Goal: Task Accomplishment & Management: Manage account settings

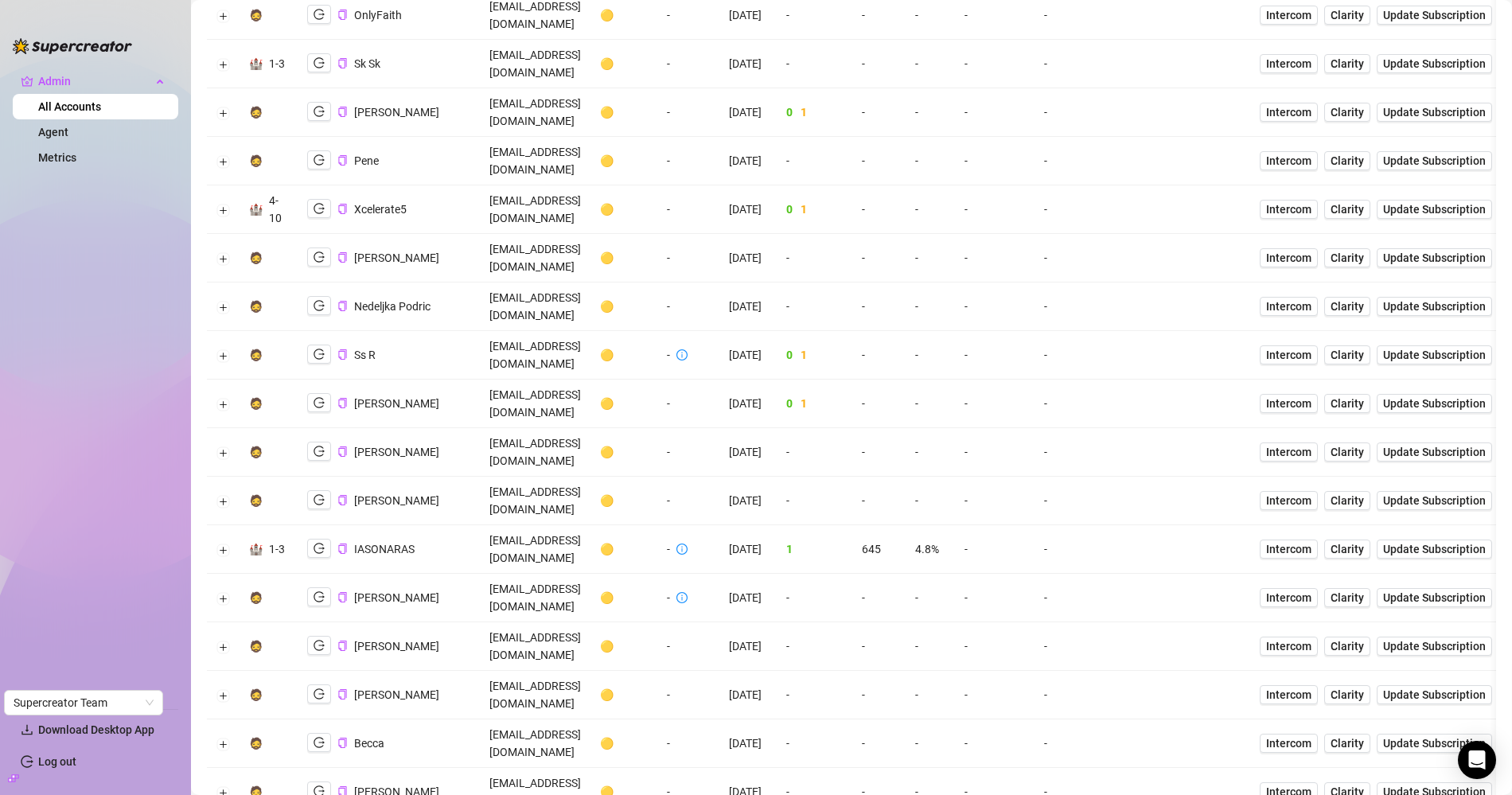
scroll to position [2575, 0]
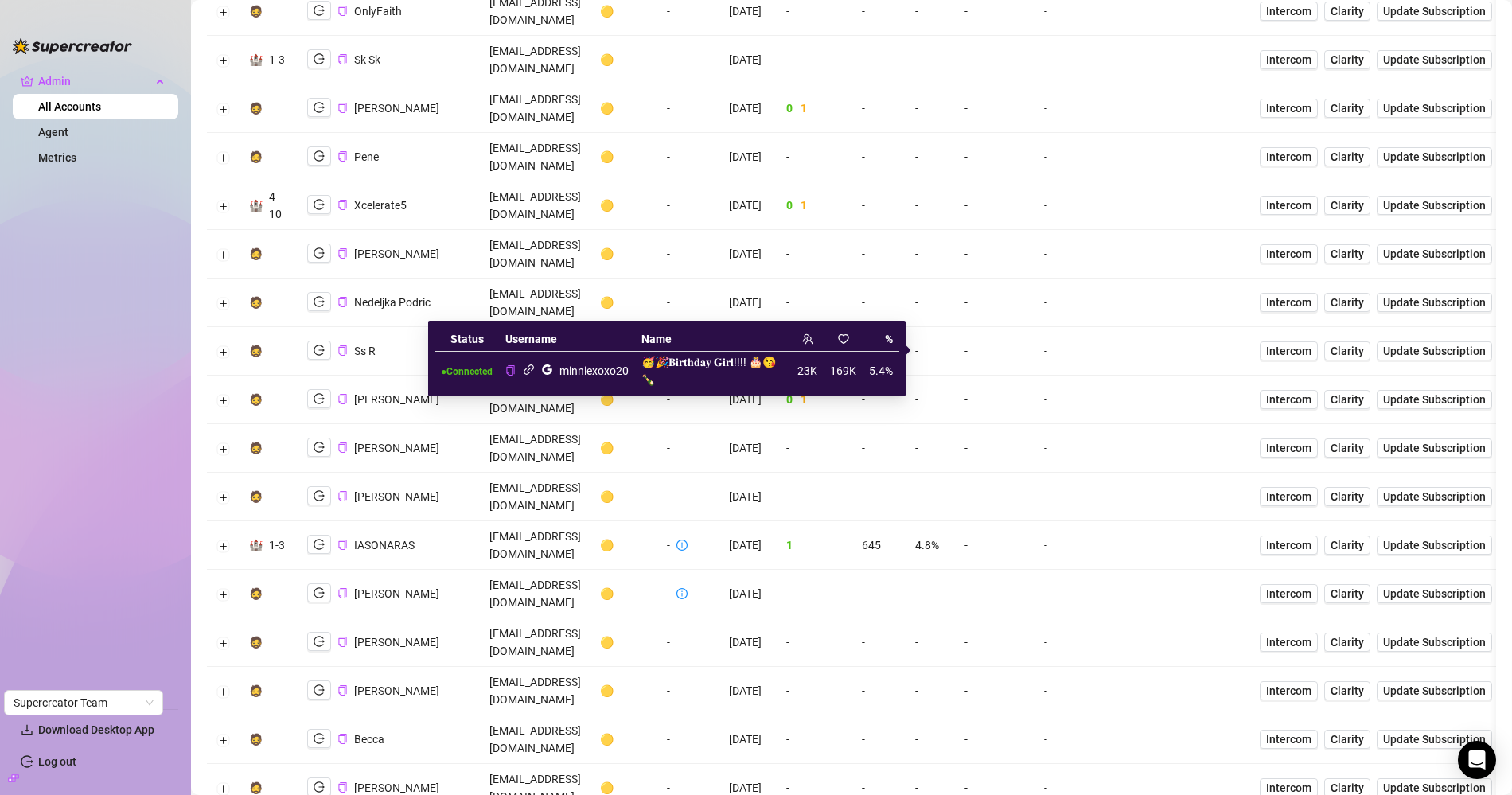
click at [534, 367] on icon "link" at bounding box center [529, 370] width 12 height 12
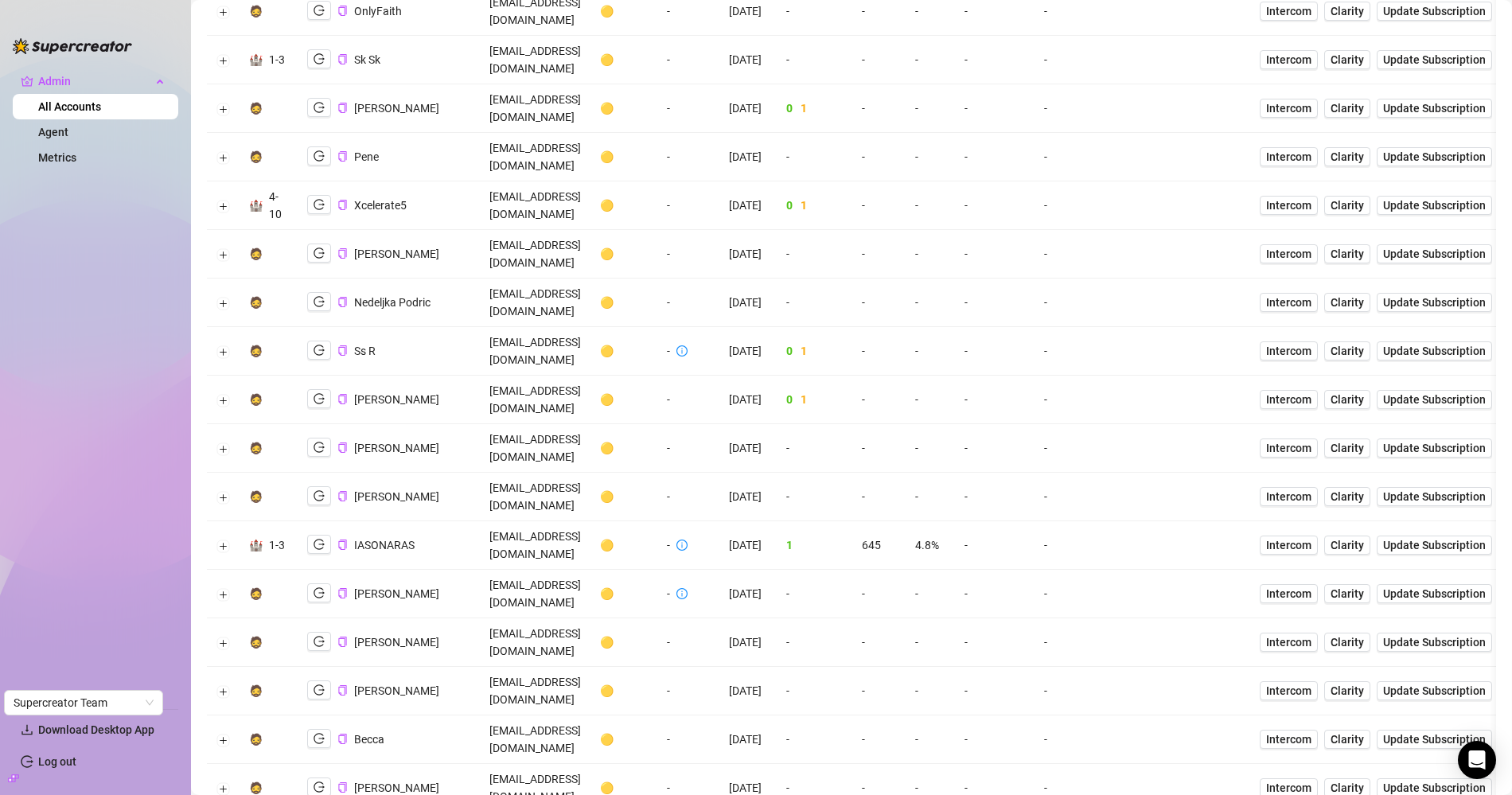
copy td "lseverly888@gmail.com"
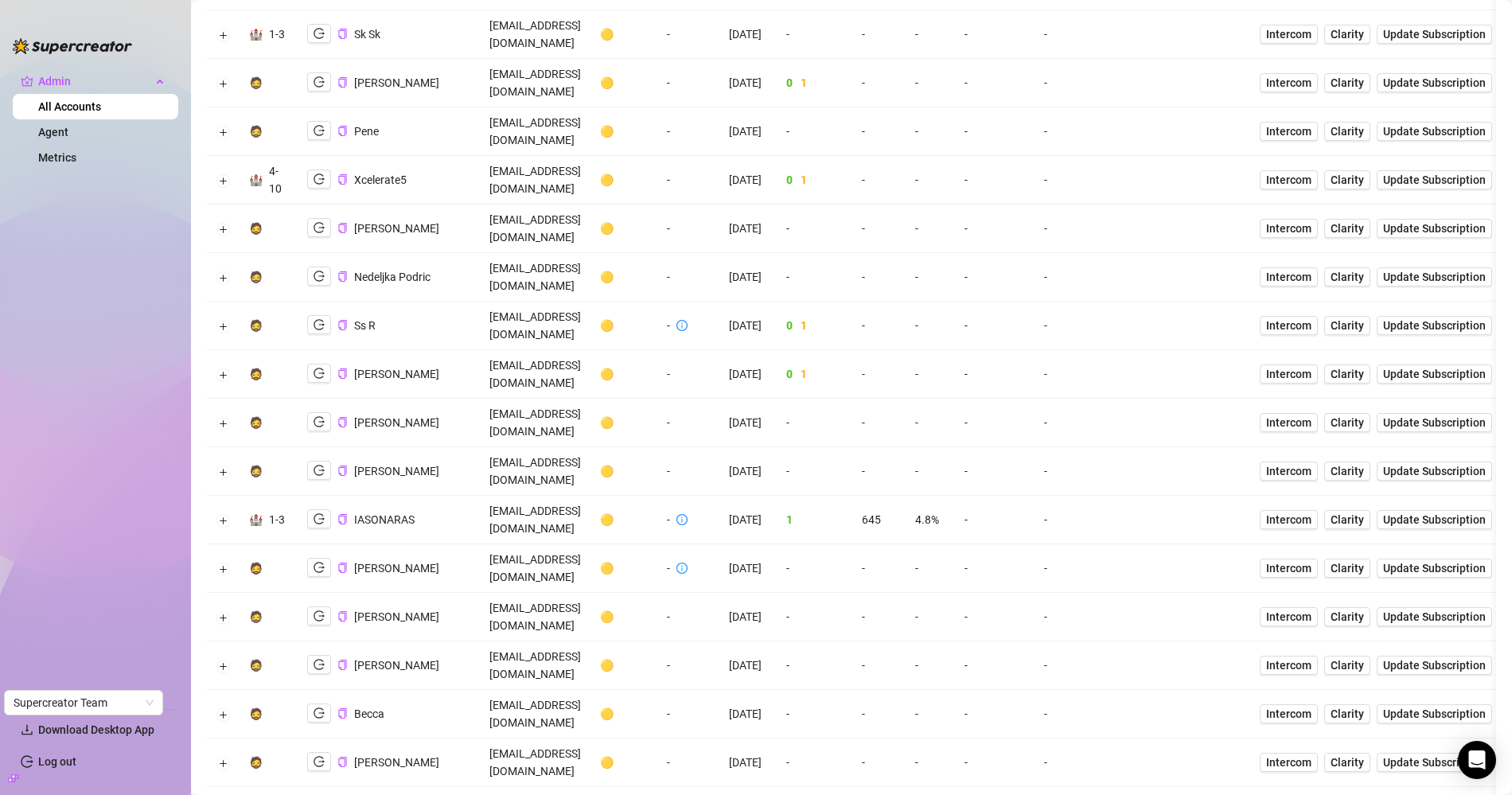
scroll to position [2613, 0]
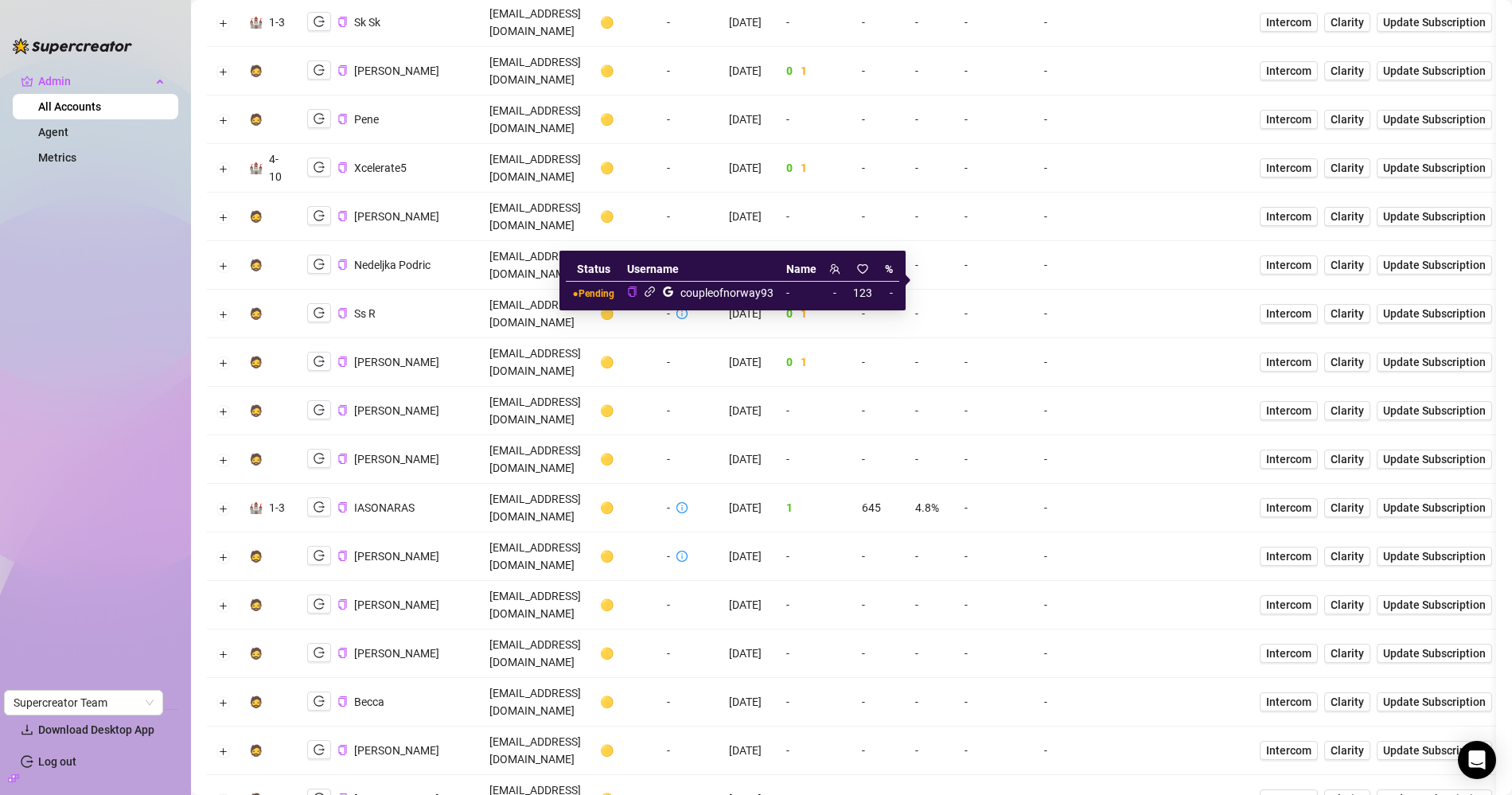
click at [651, 288] on icon "link" at bounding box center [650, 292] width 10 height 10
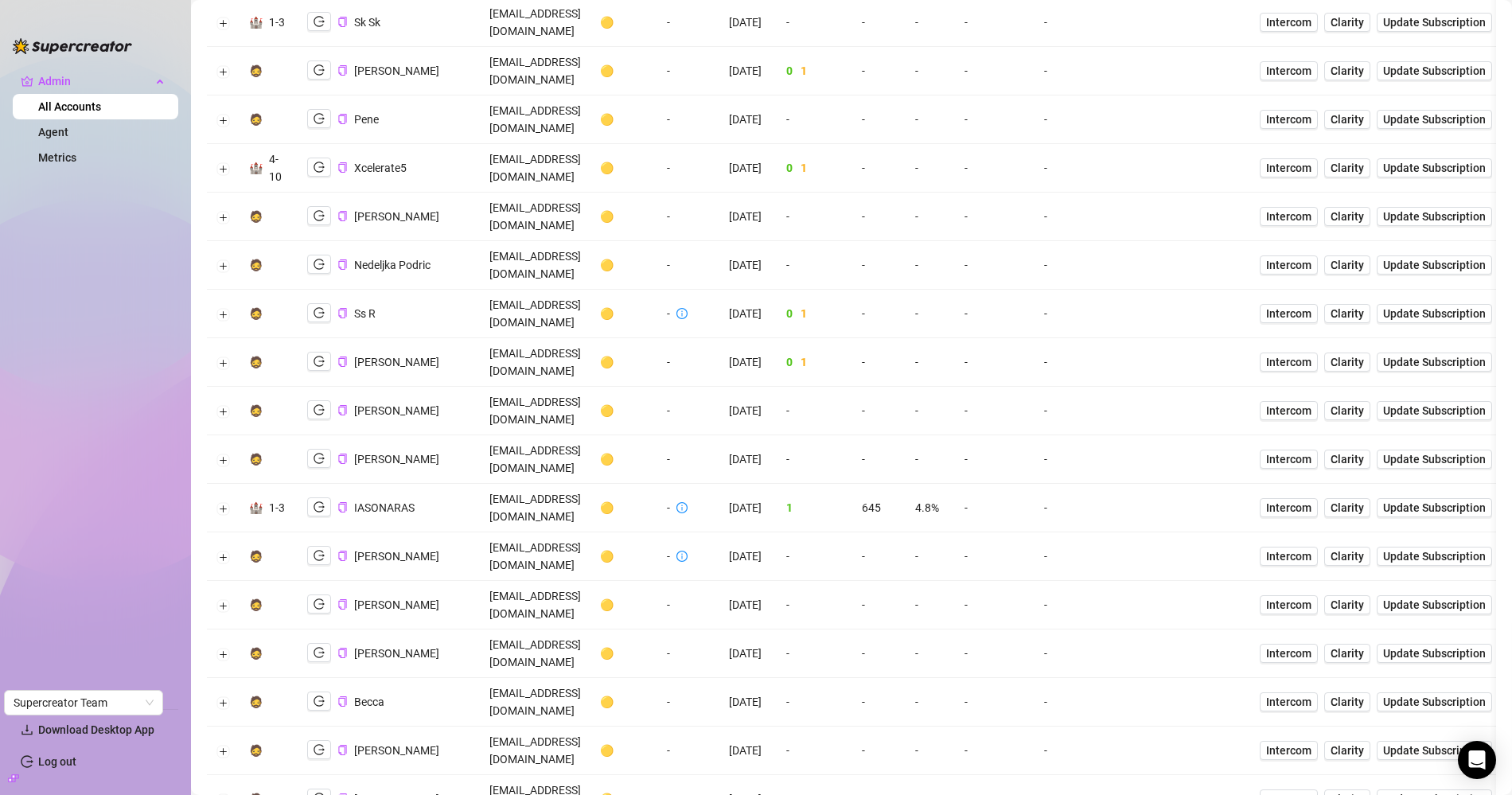
copy td "nhunk1@hotmail.com"
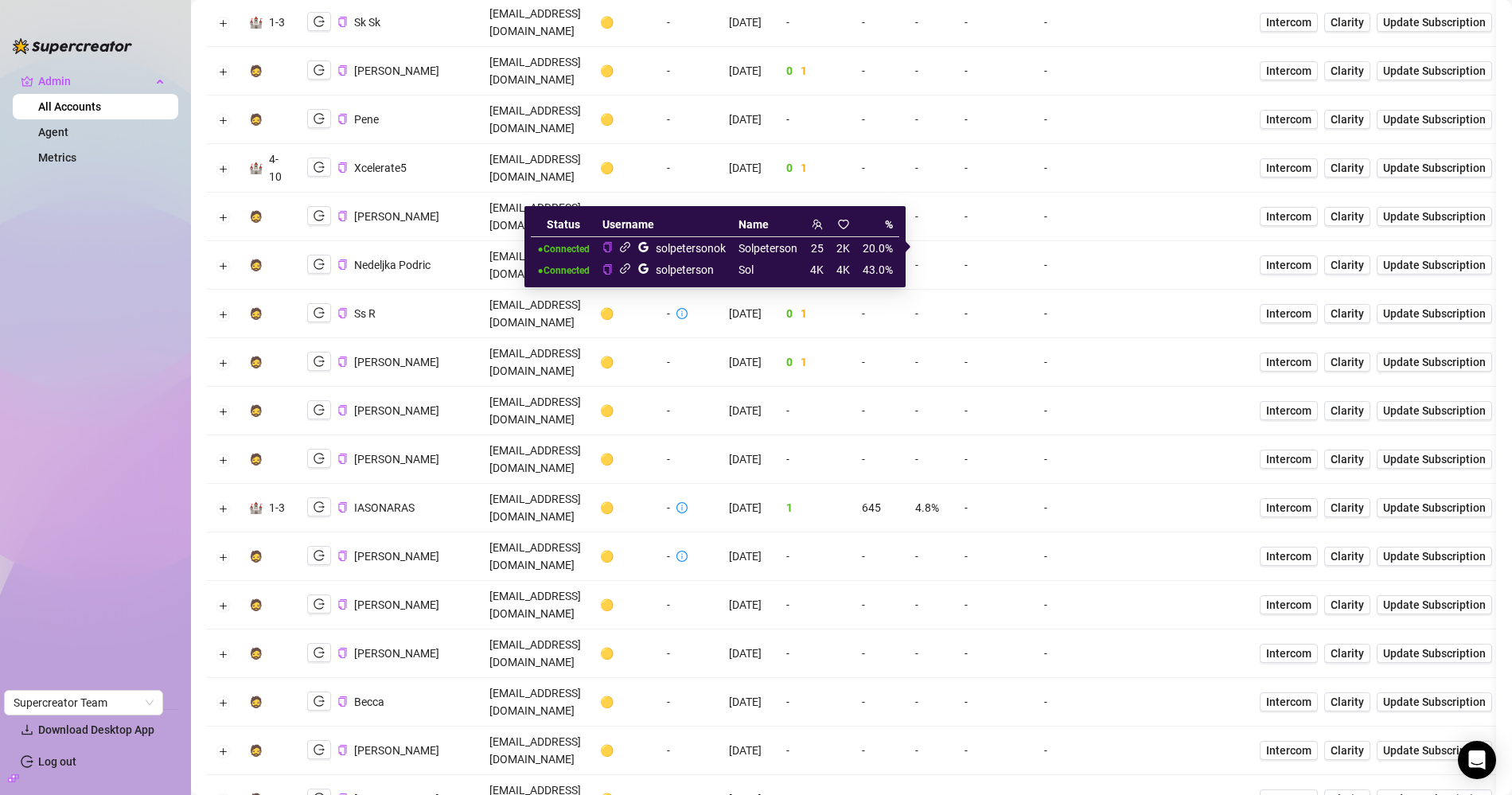
click at [624, 246] on icon "link" at bounding box center [625, 247] width 12 height 12
click at [626, 268] on icon "link" at bounding box center [625, 268] width 12 height 12
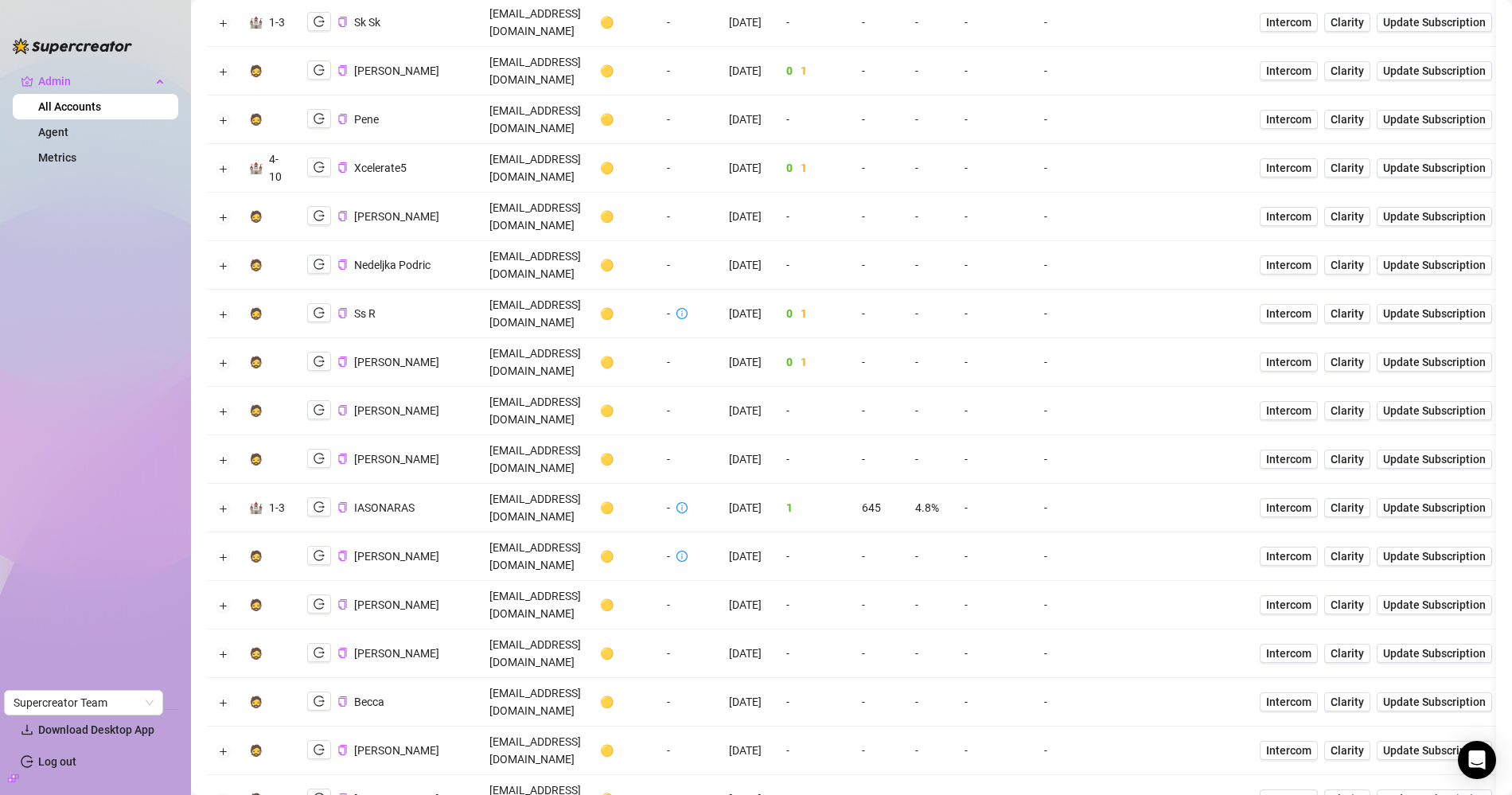
copy li "@Nicotom33"
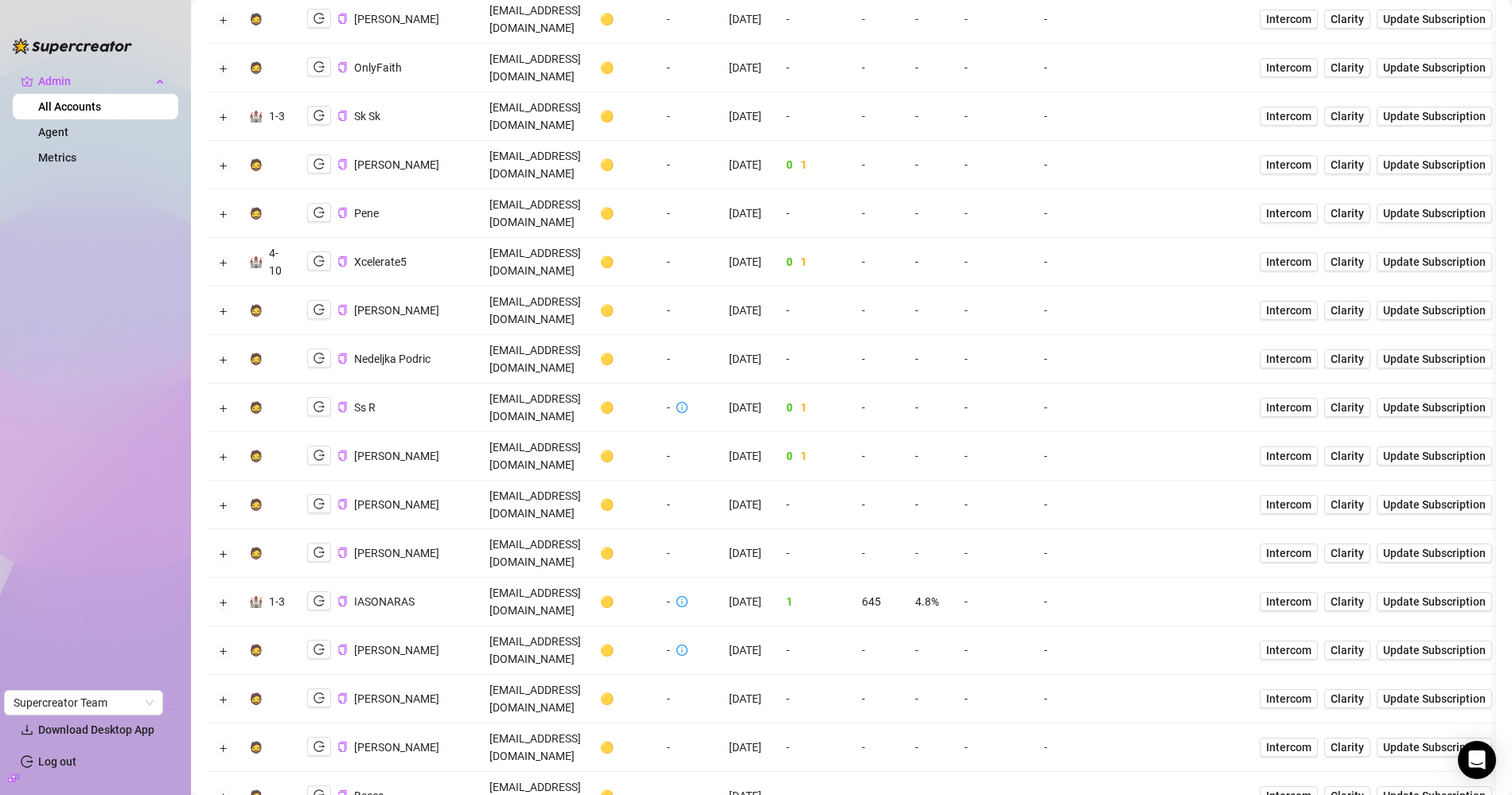
scroll to position [2517, 0]
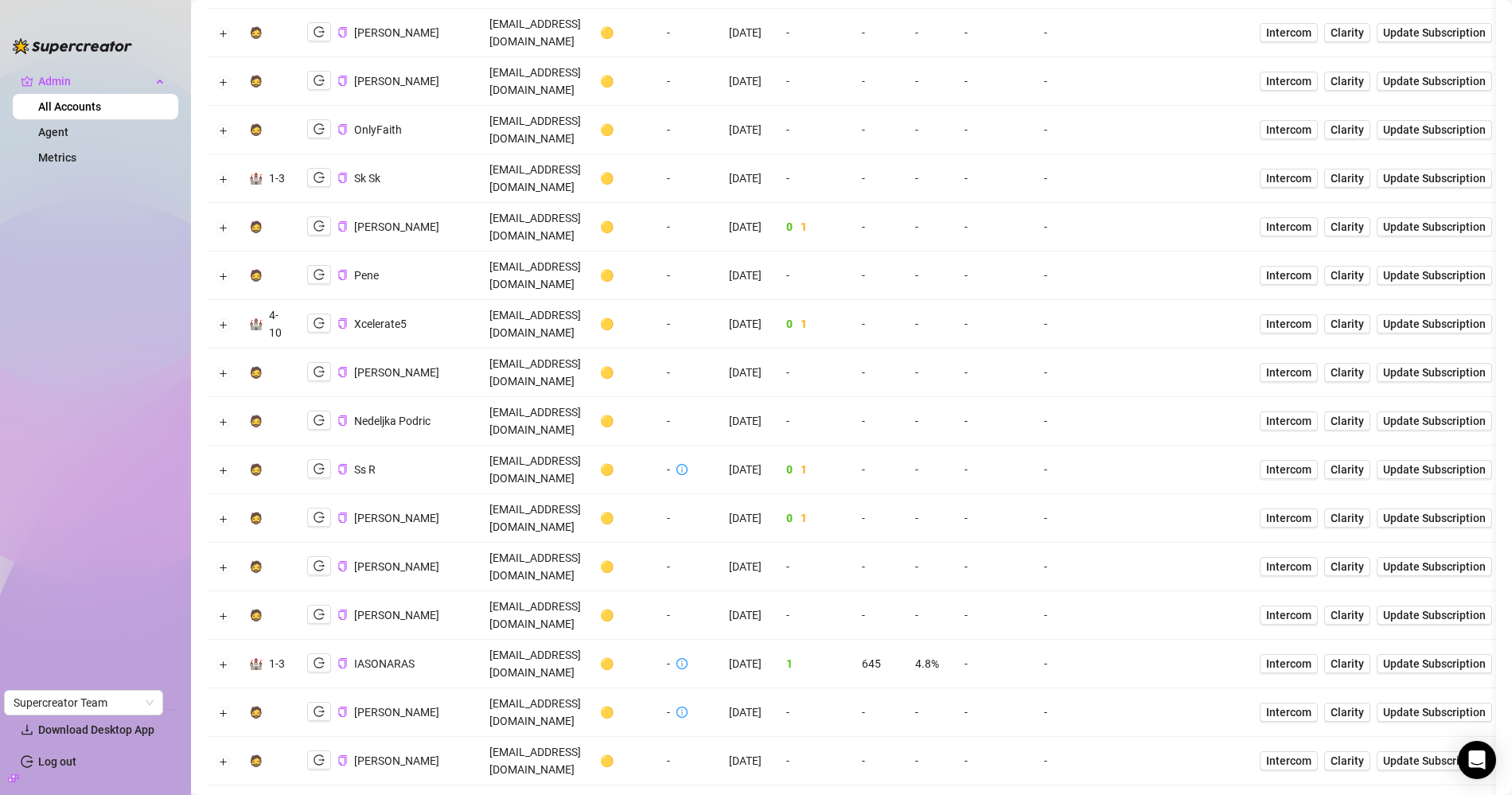
scroll to position [2452, 0]
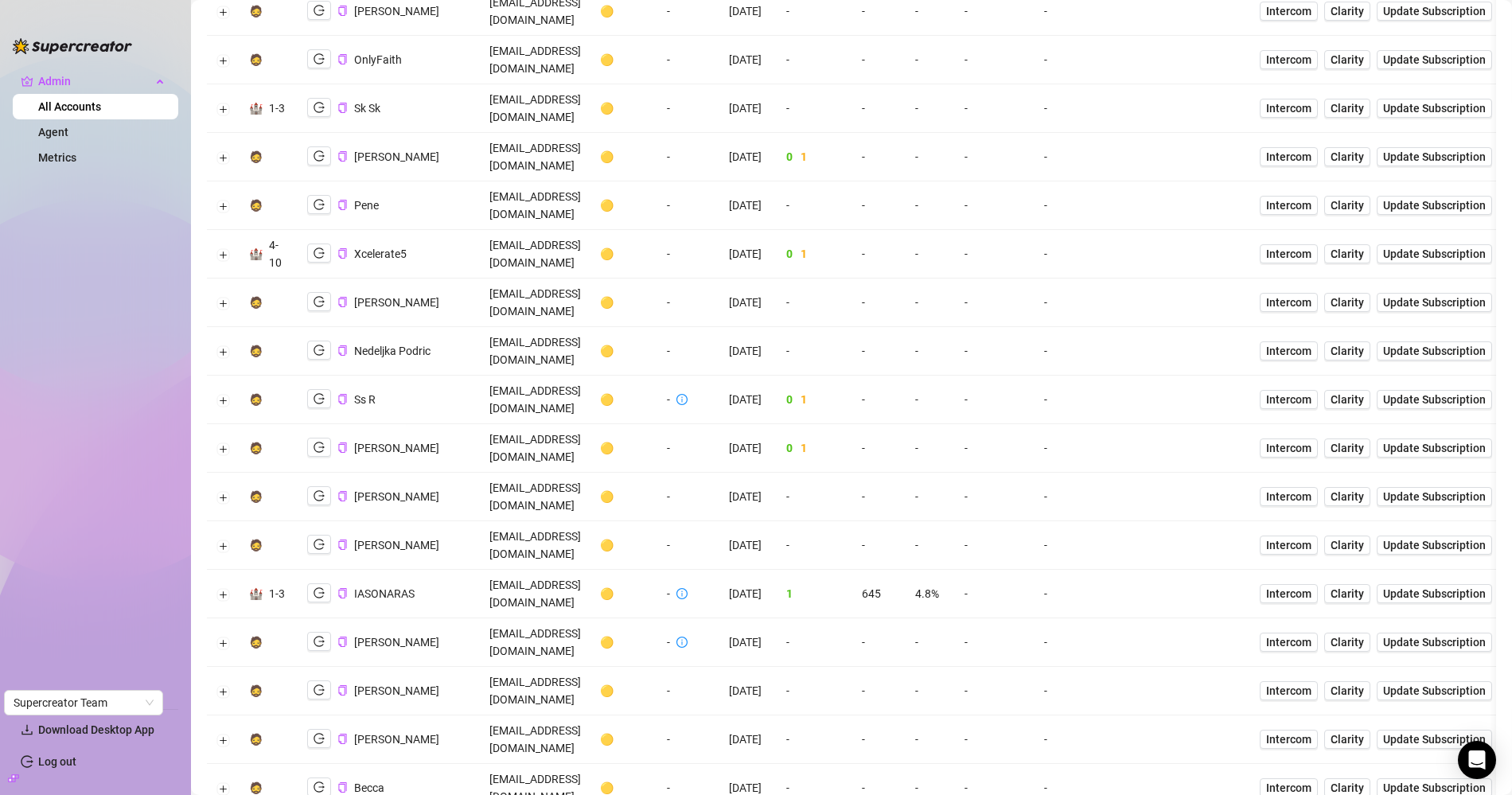
scroll to position [2525, 0]
drag, startPoint x: 224, startPoint y: 263, endPoint x: 256, endPoint y: 284, distance: 38.3
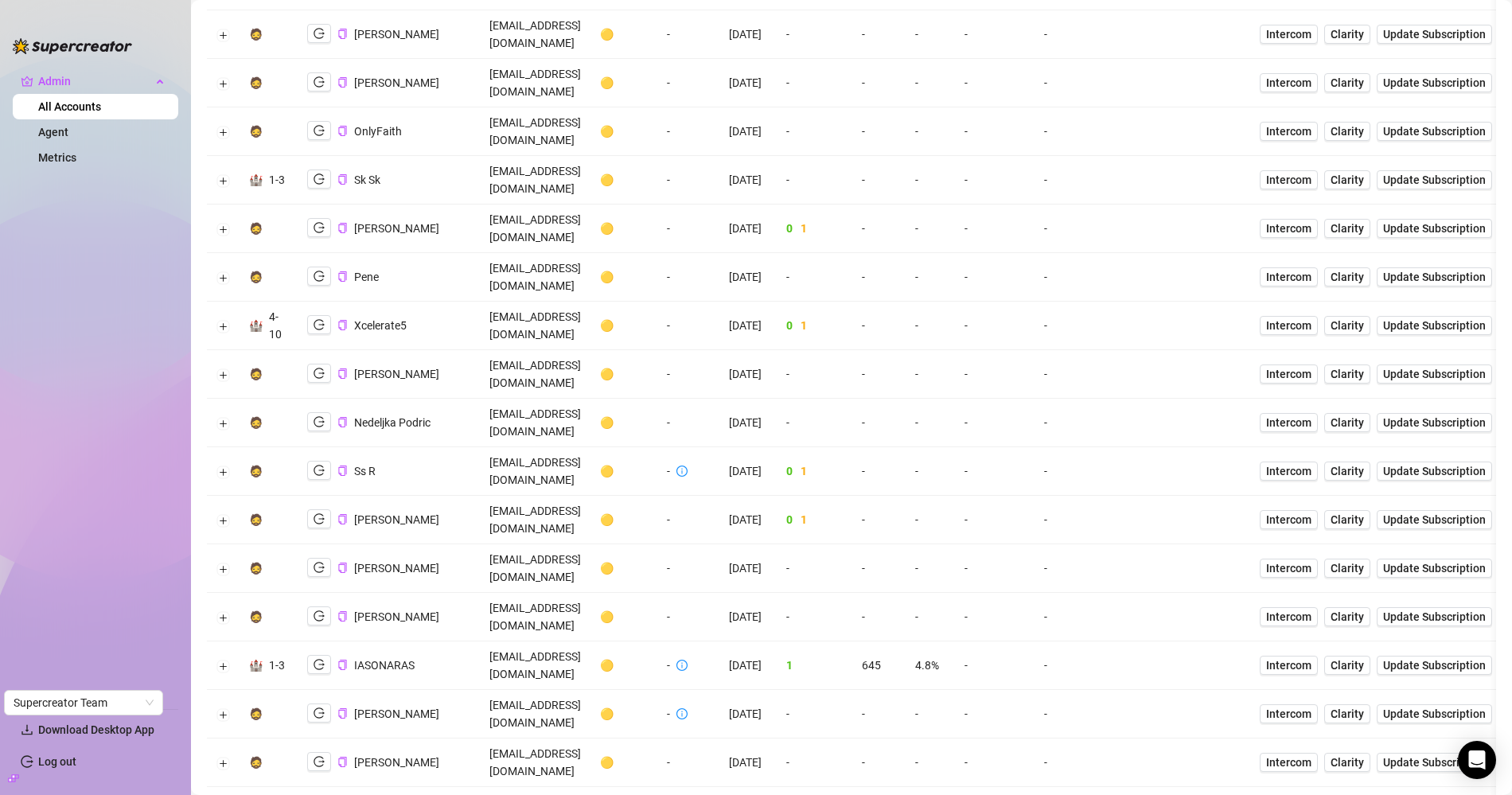
scroll to position [2417, 0]
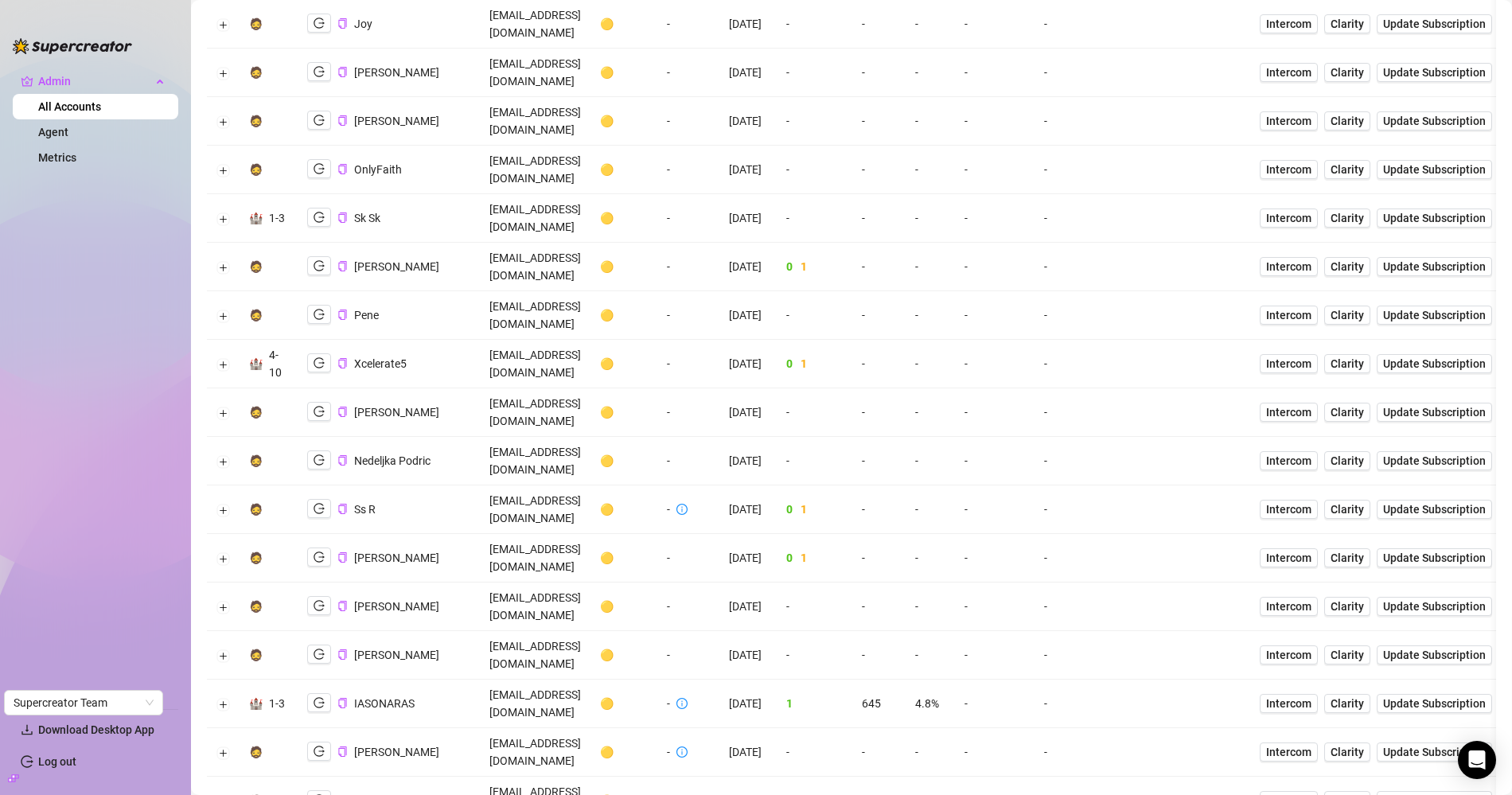
copy li "S538APK"
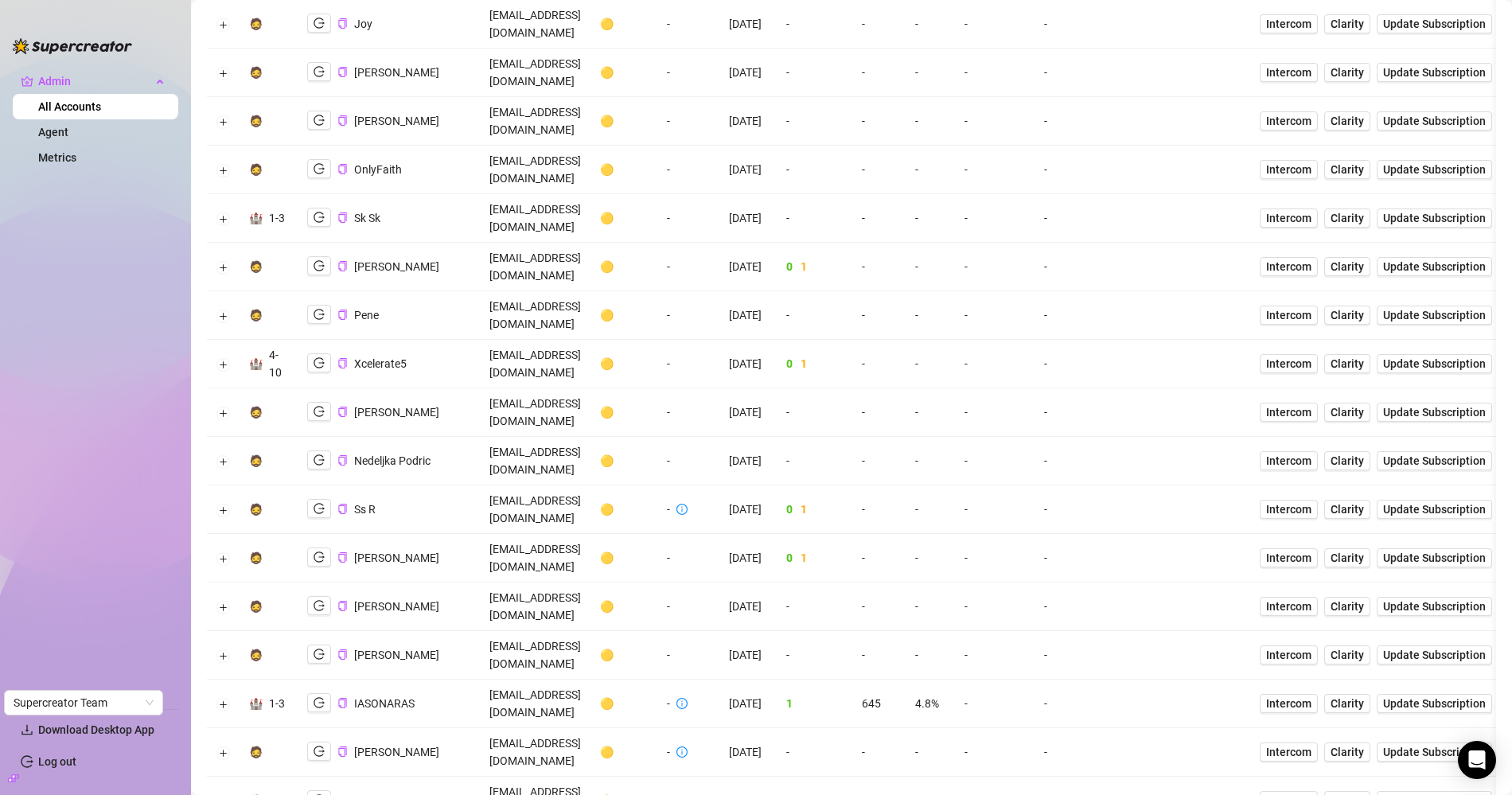
copy td "serivelle@outlook.com"
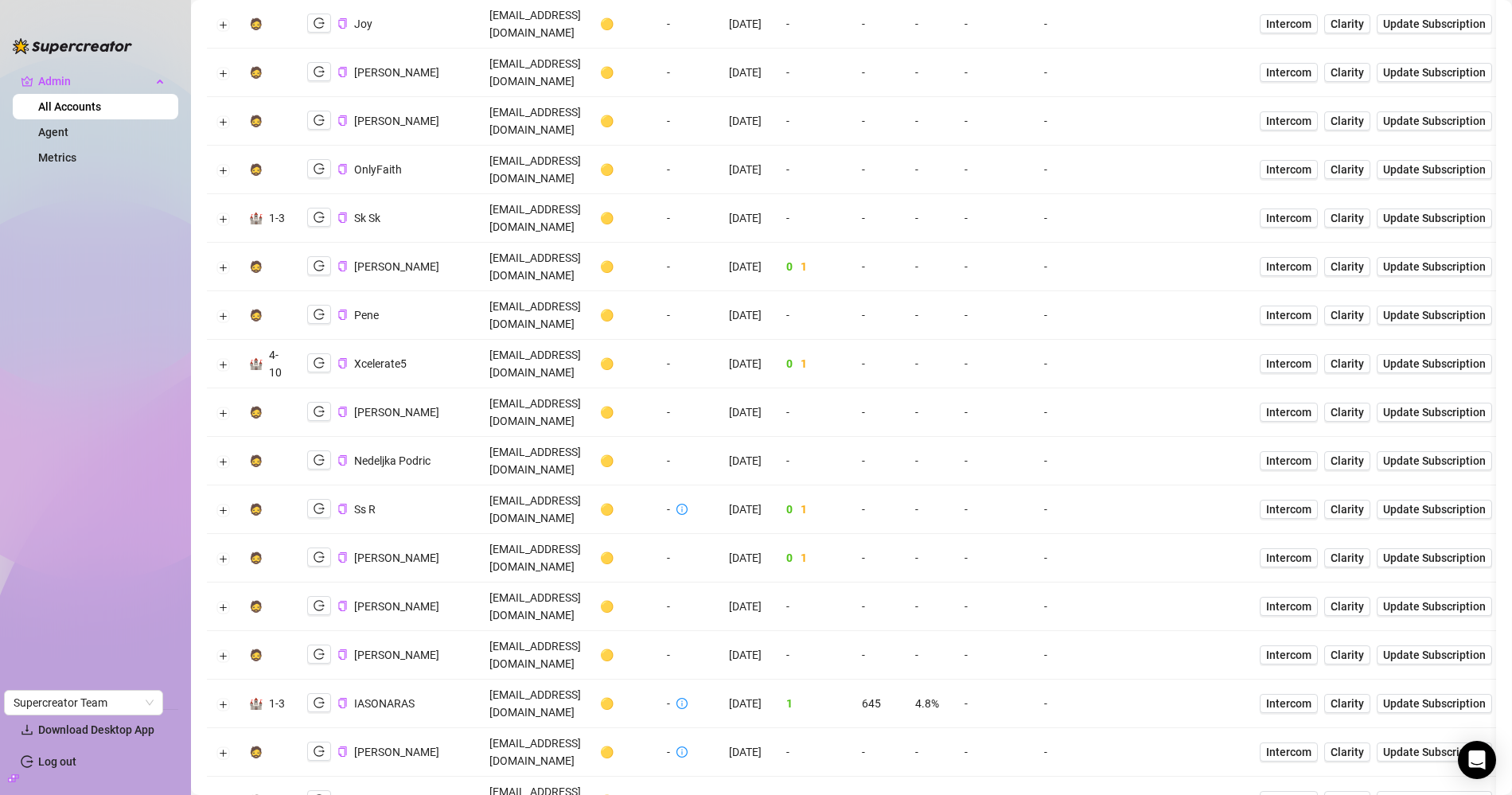
copy li "523312720157"
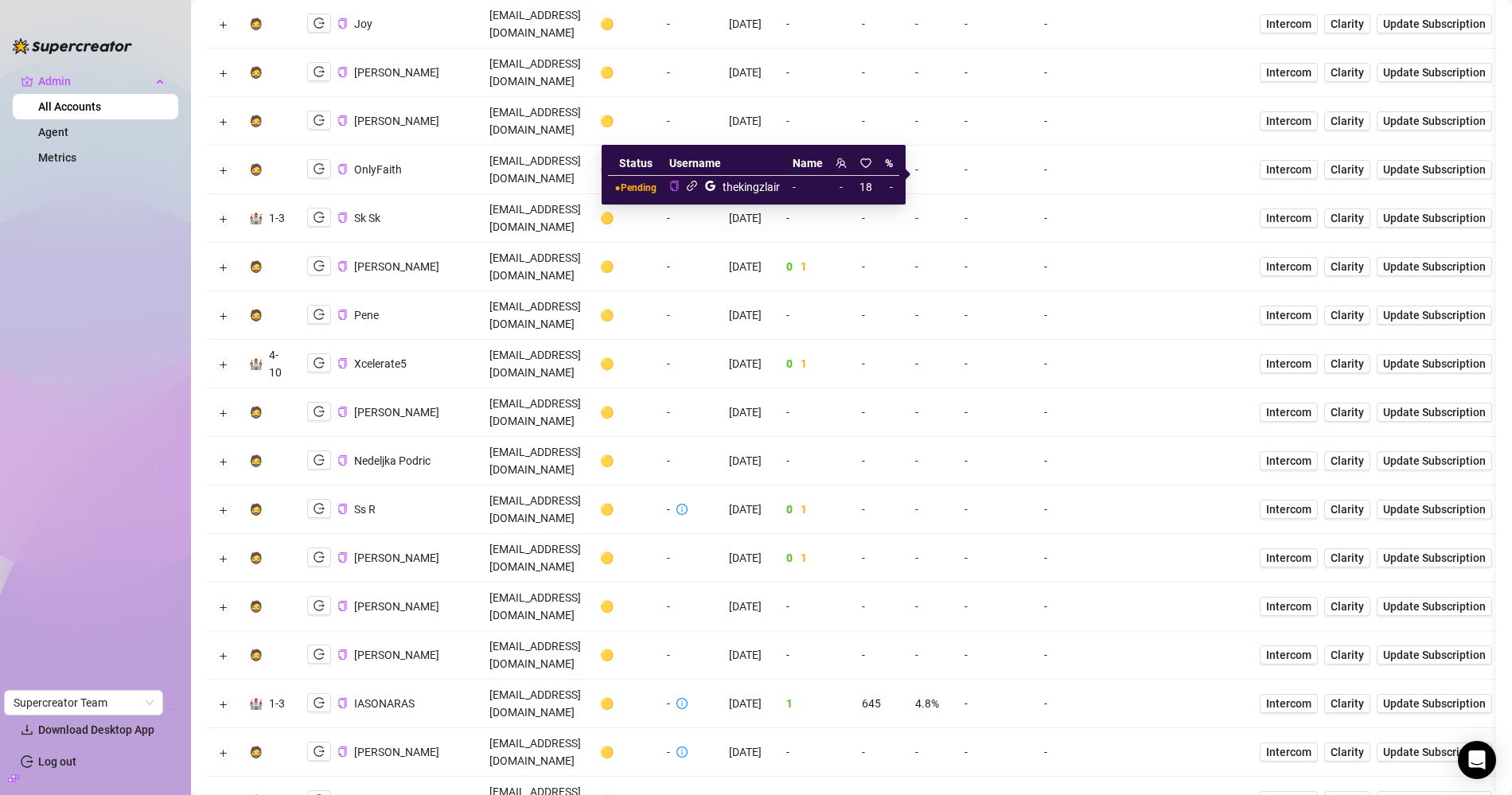
click at [694, 187] on icon "link" at bounding box center [692, 186] width 12 height 12
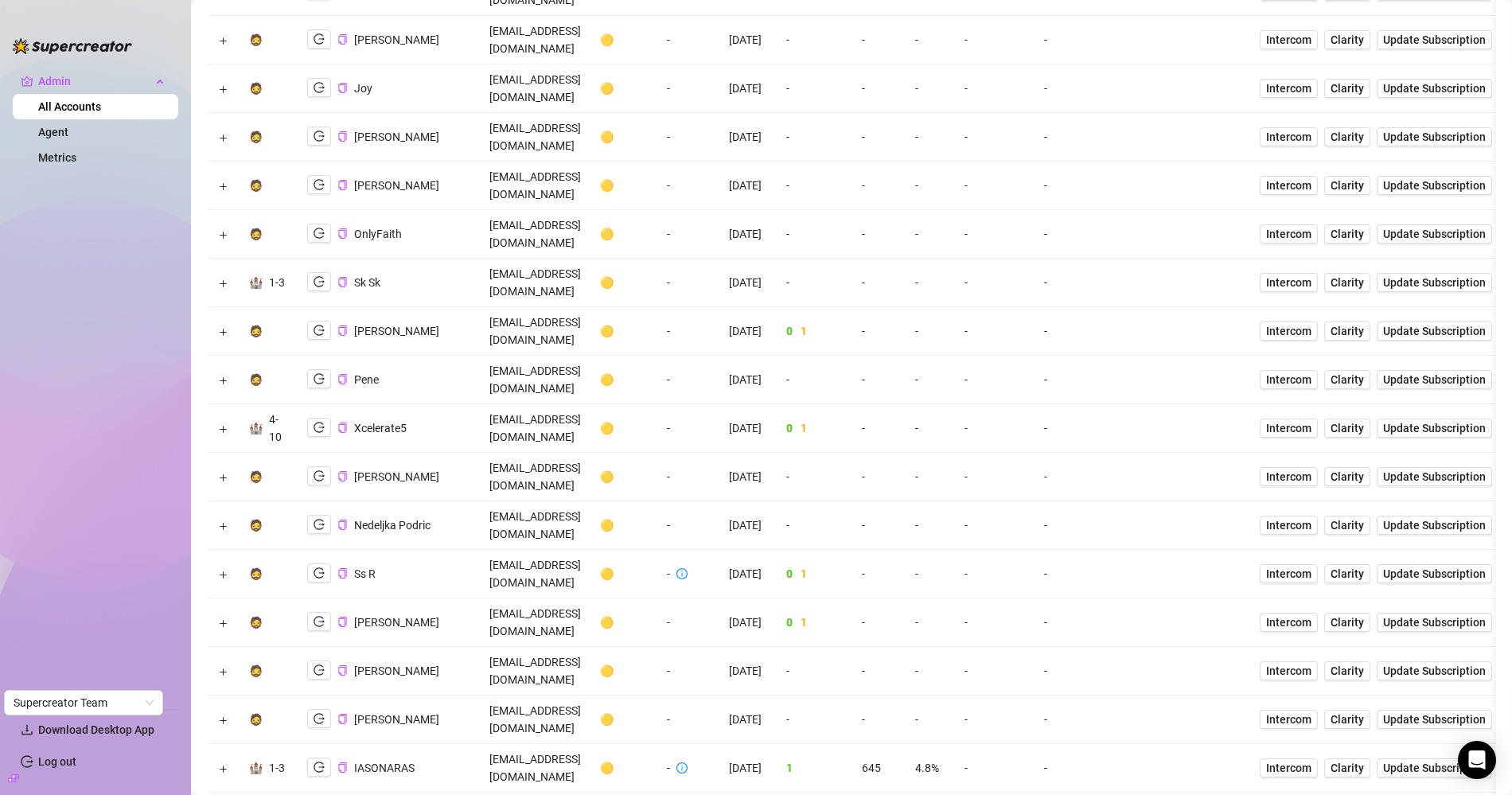
scroll to position [2347, 0]
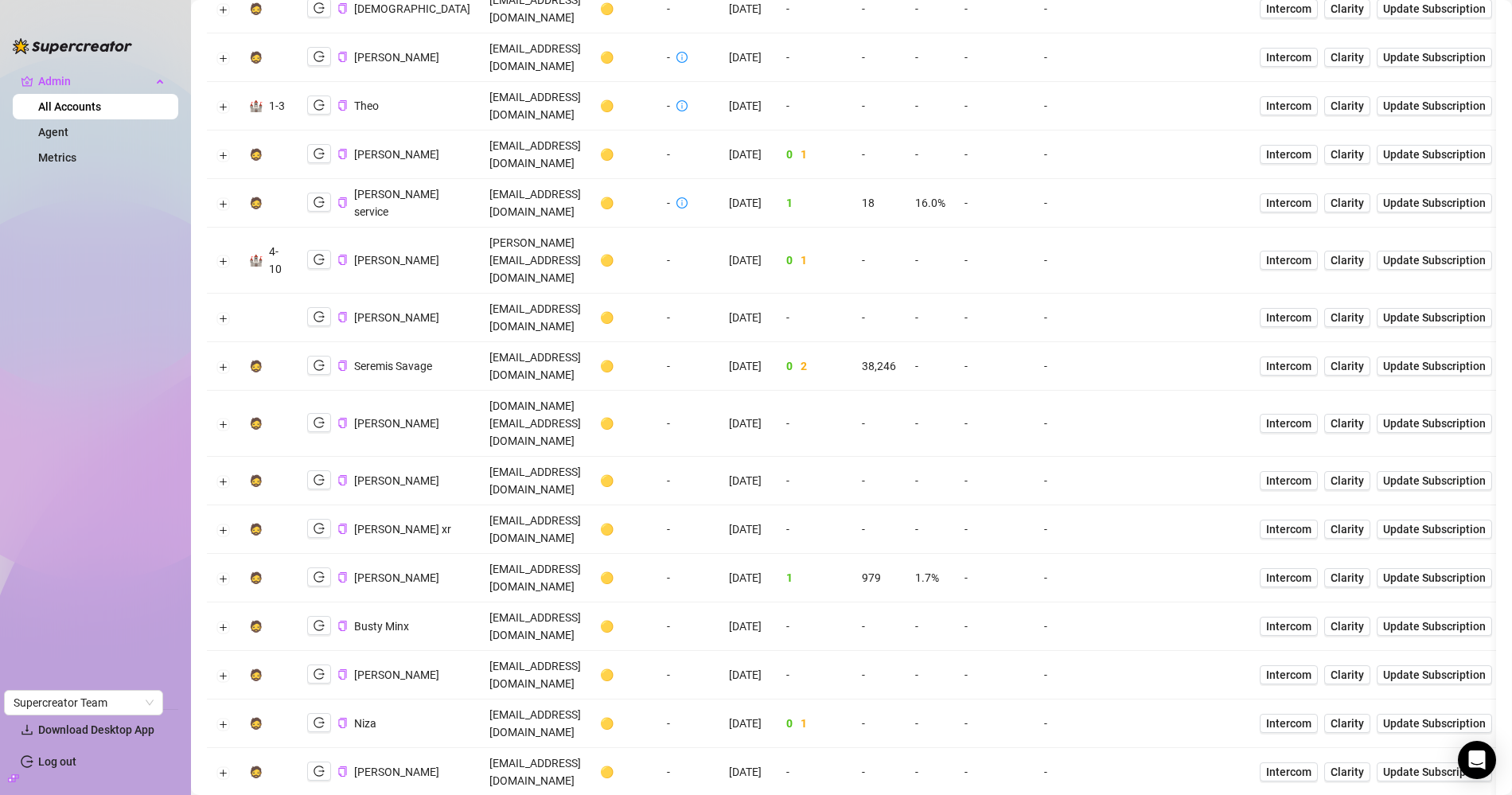
scroll to position [1575, 0]
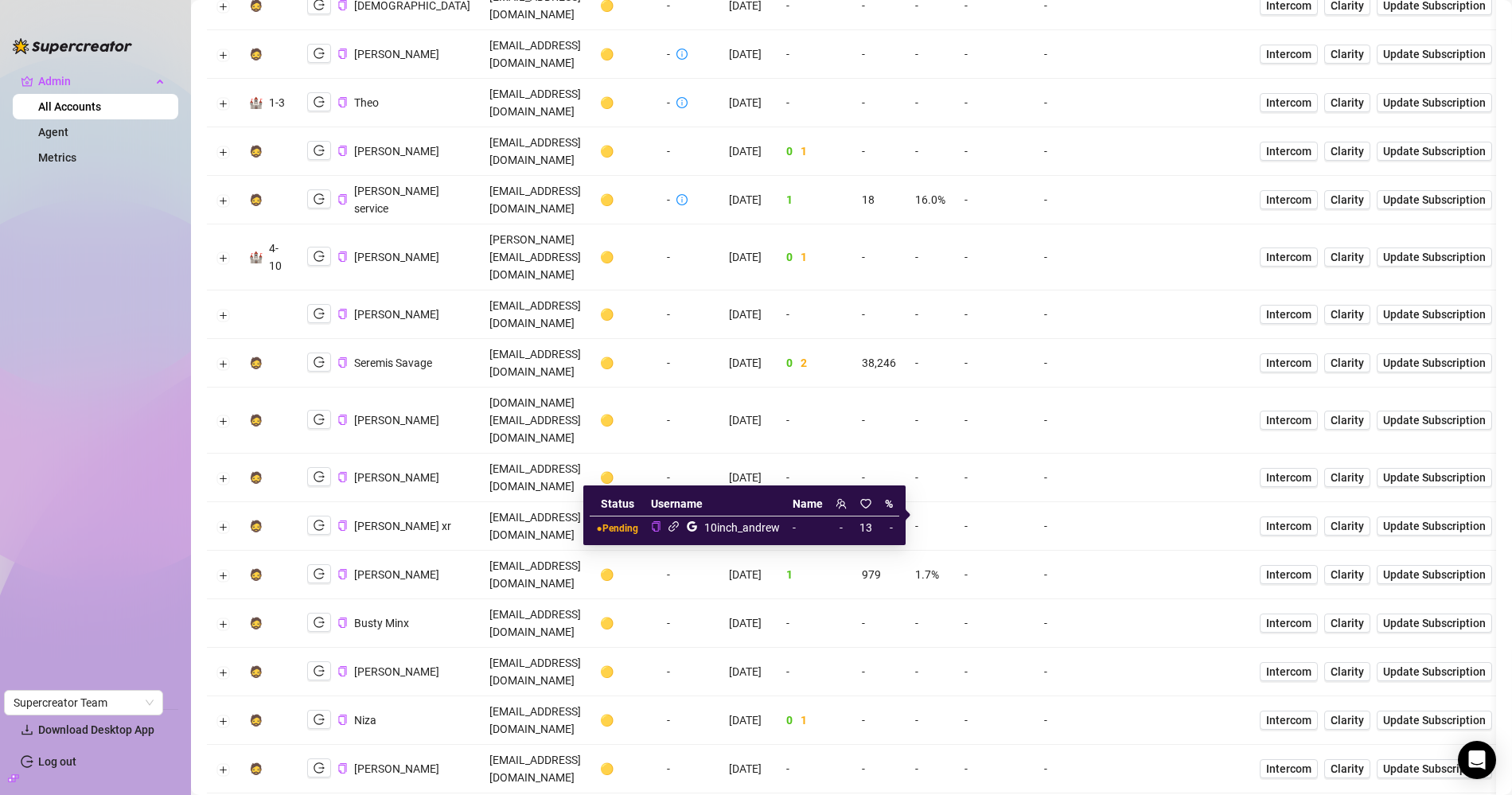
click at [674, 525] on icon "link" at bounding box center [673, 527] width 12 height 12
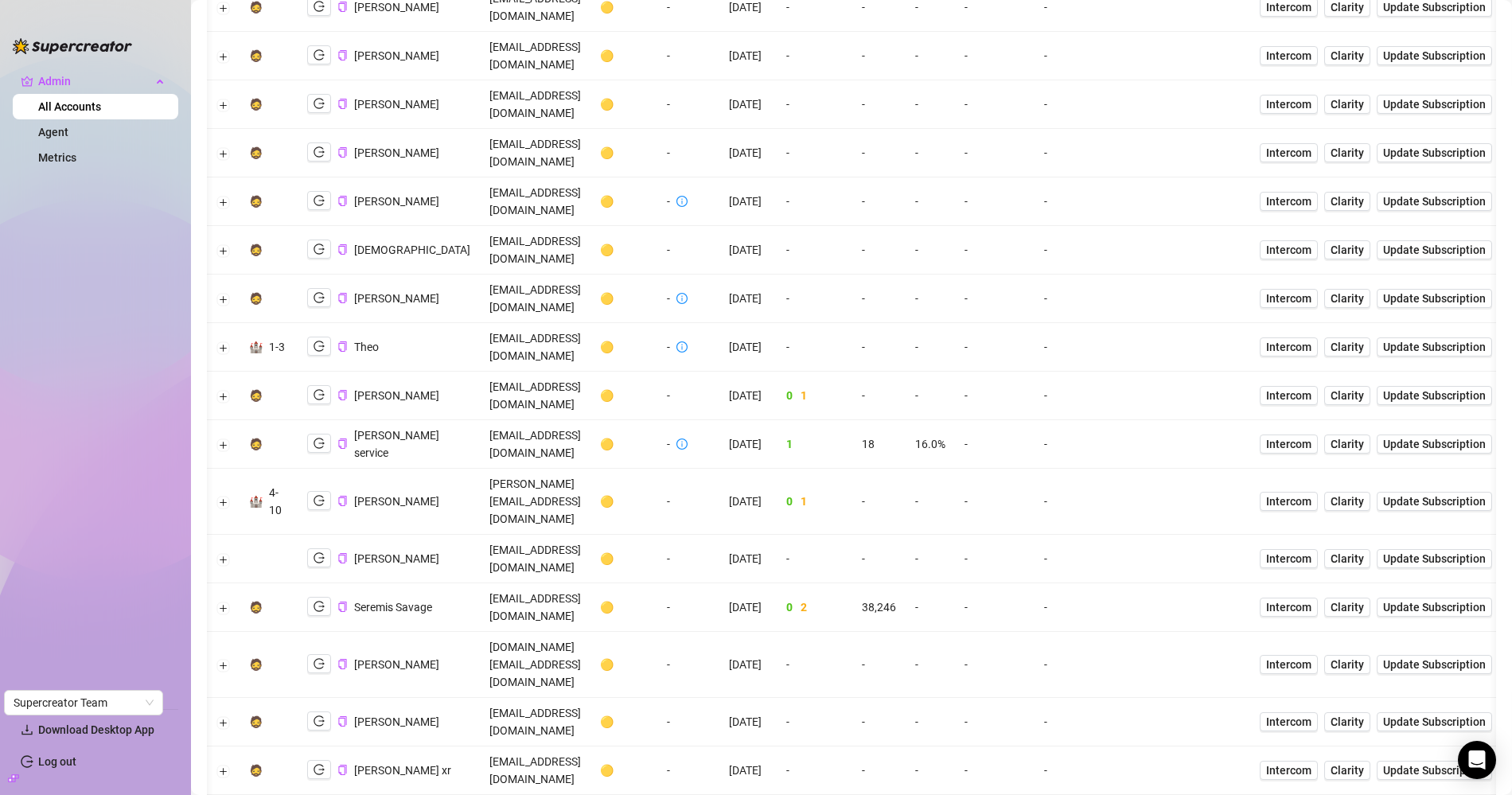
scroll to position [0, 1]
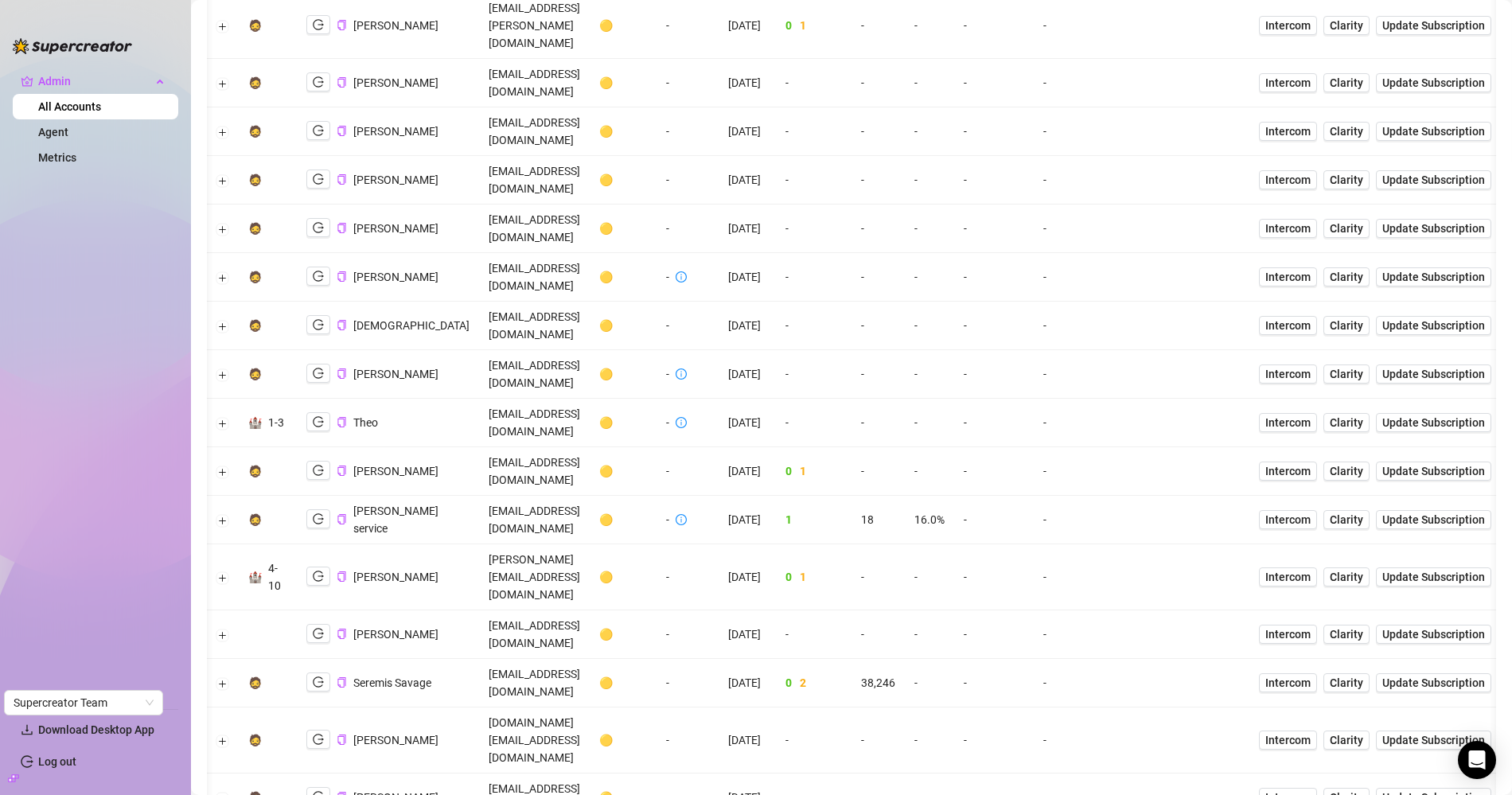
scroll to position [1269, 0]
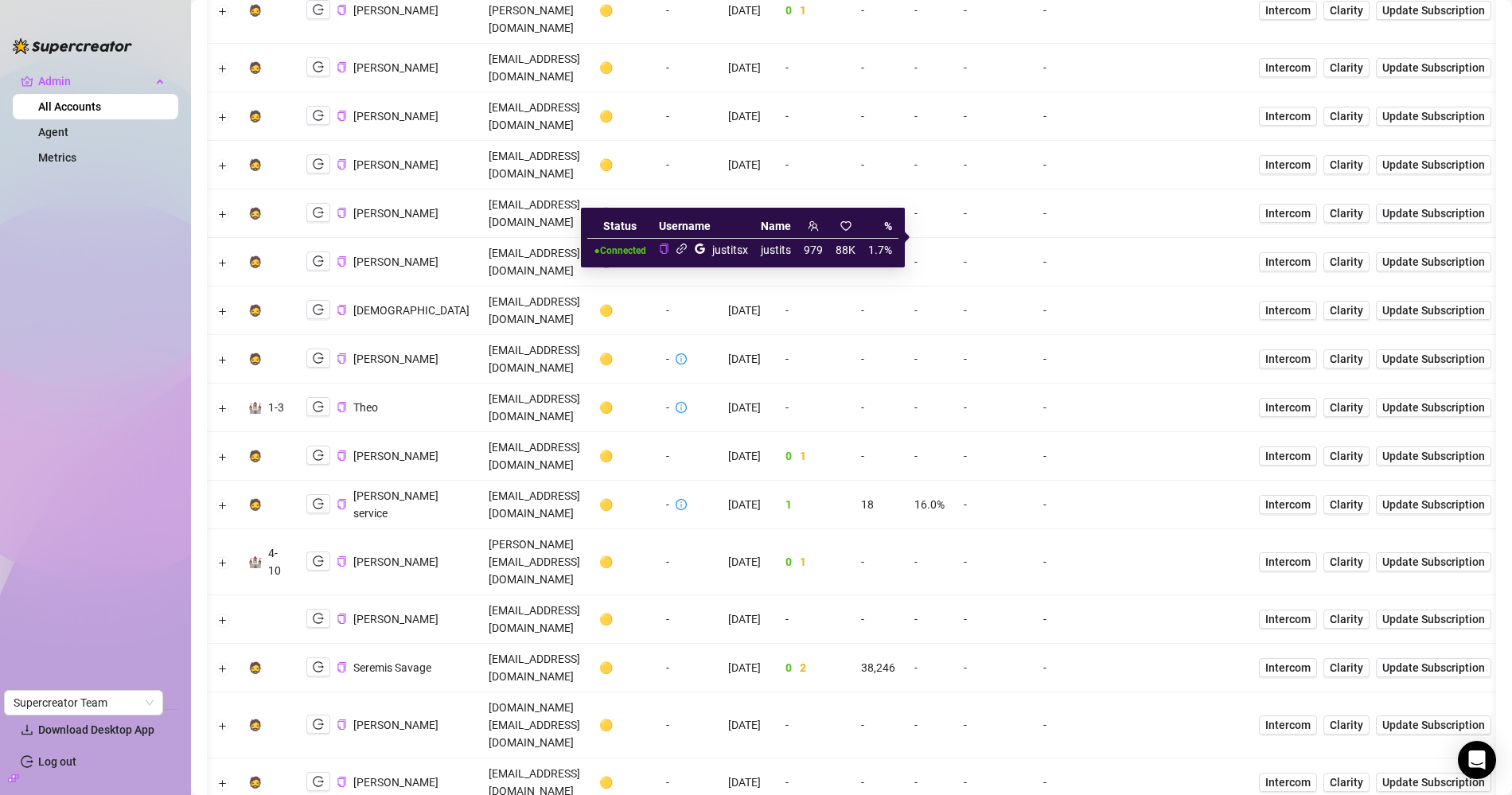
click at [682, 251] on icon "link" at bounding box center [682, 249] width 12 height 12
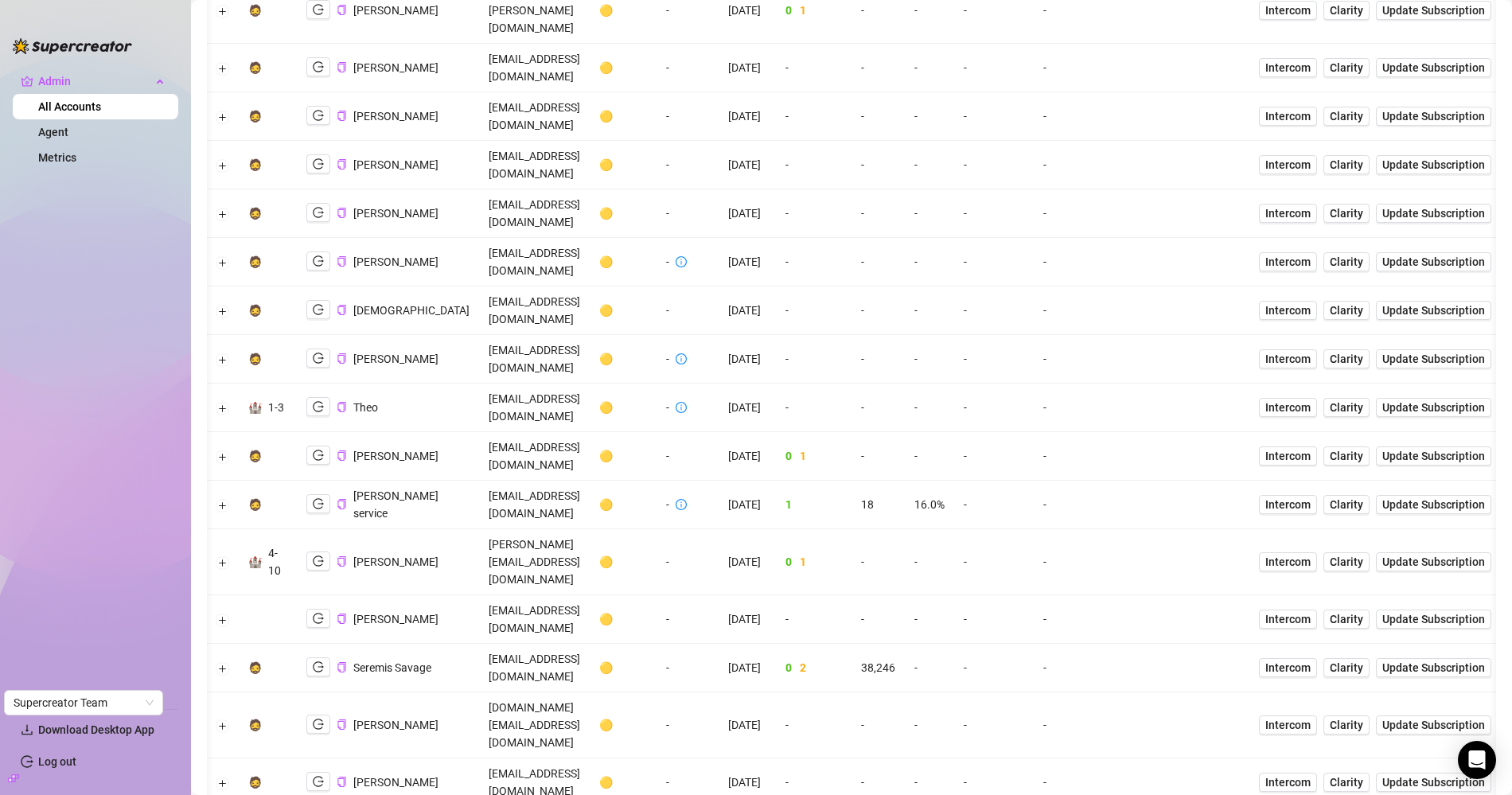
copy li "393884841466"
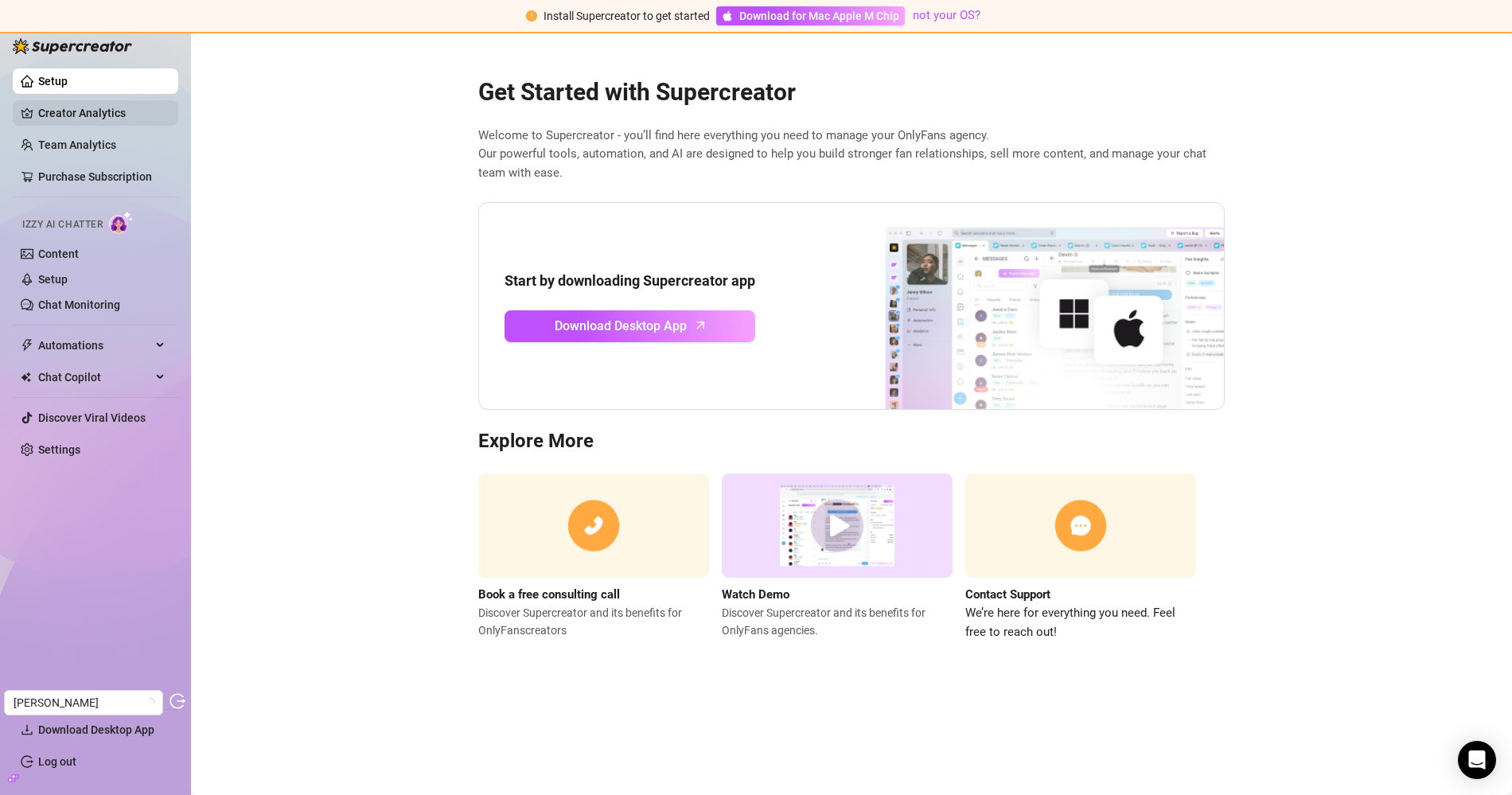
click at [111, 111] on link "Creator Analytics" at bounding box center [101, 113] width 127 height 25
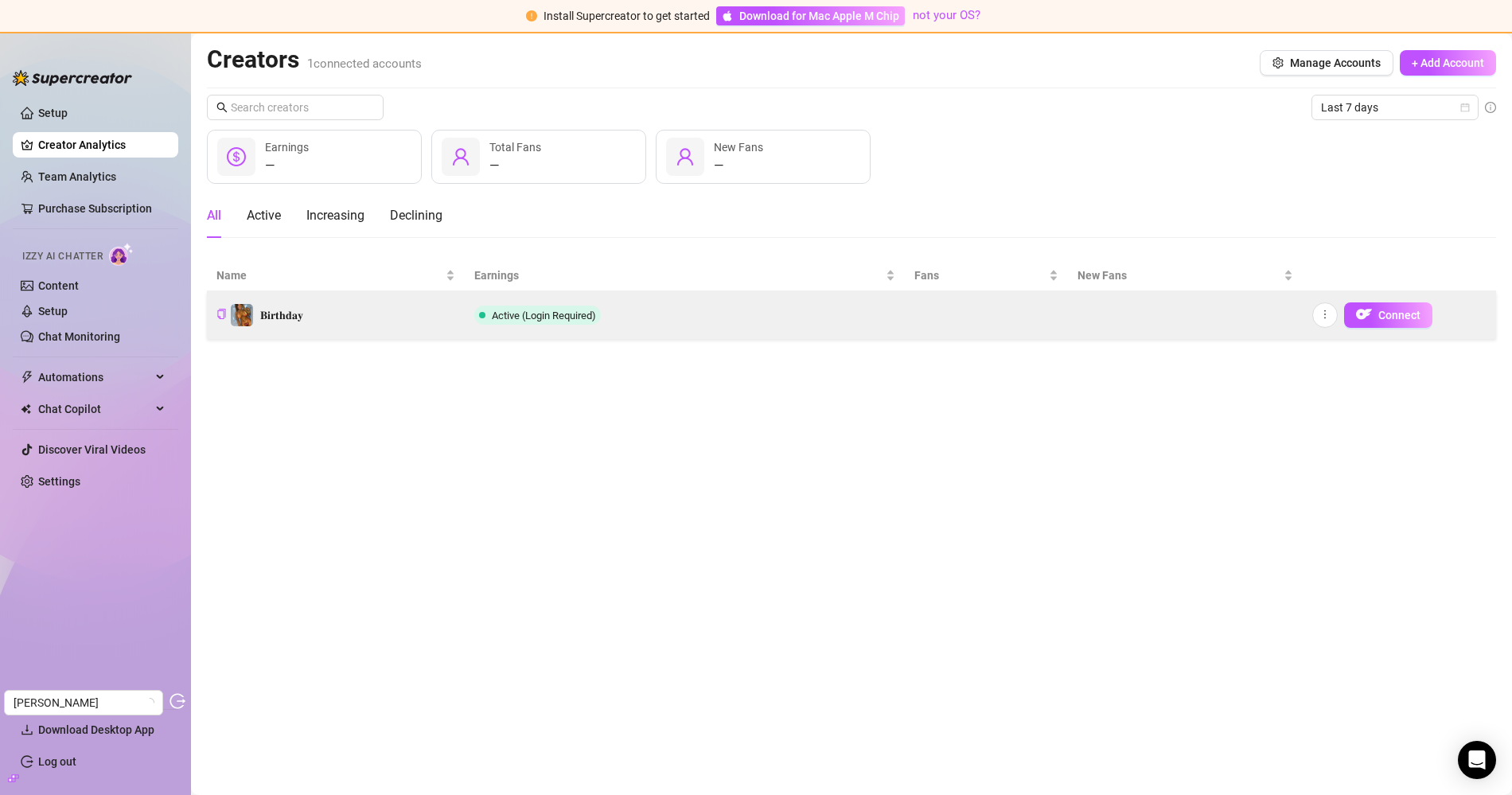
click at [316, 326] on td "𝐁𝐢𝐫𝐭𝐡𝐝𝐚𝐲" at bounding box center [336, 315] width 258 height 48
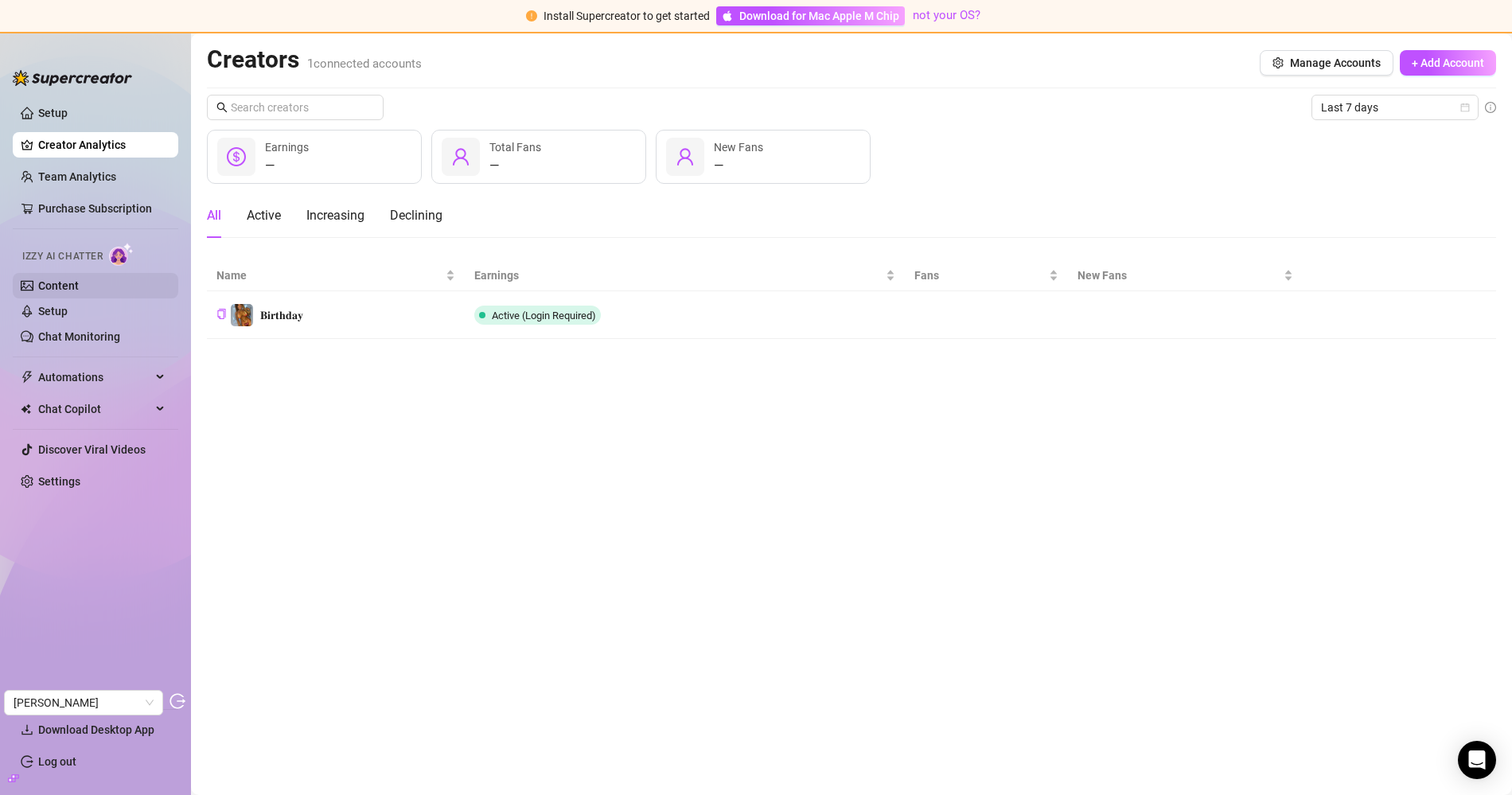
click at [78, 279] on link "Content" at bounding box center [58, 285] width 40 height 13
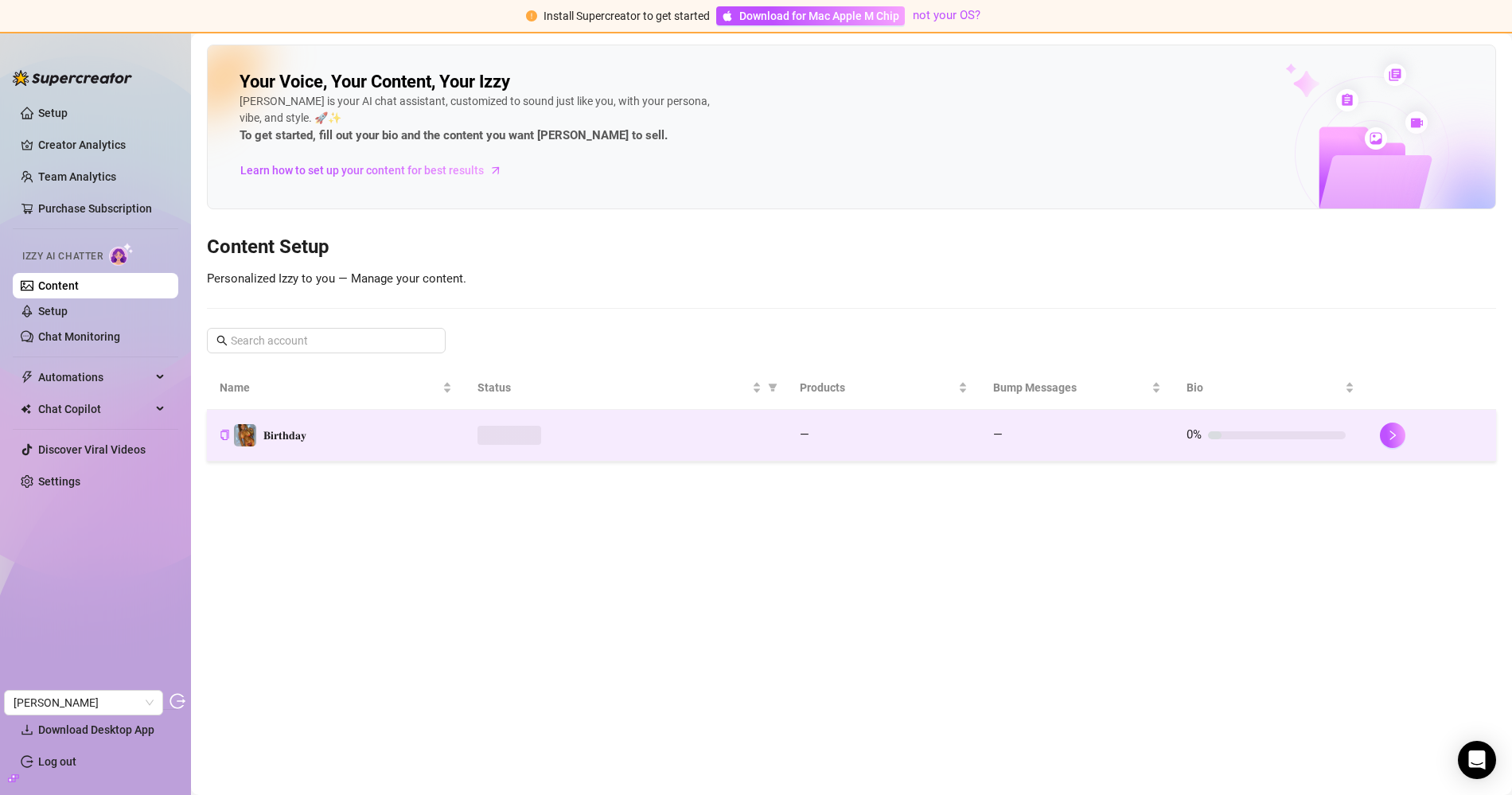
click at [653, 446] on td at bounding box center [626, 435] width 322 height 51
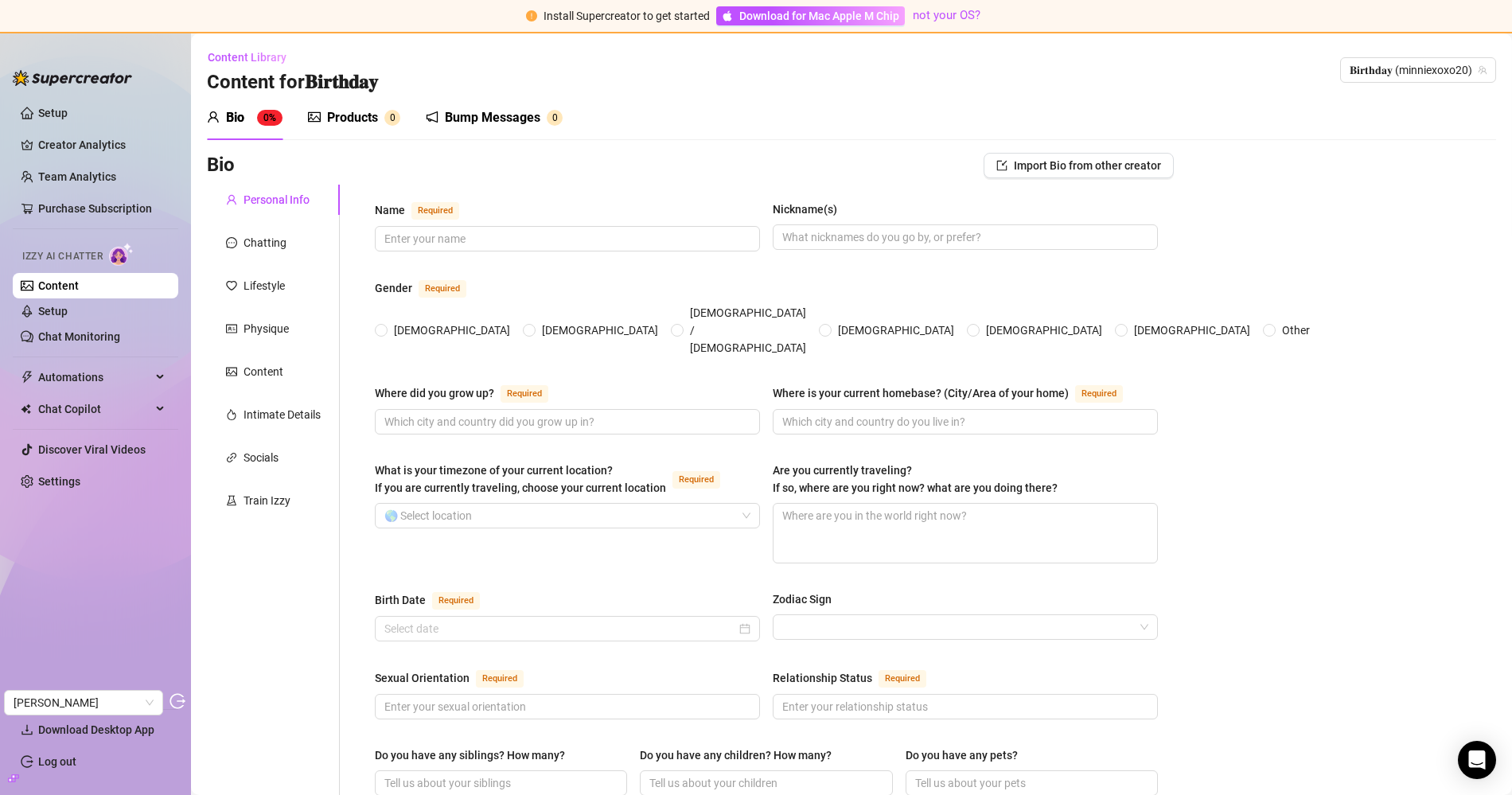
click at [392, 123] on sup "0" at bounding box center [392, 117] width 16 height 16
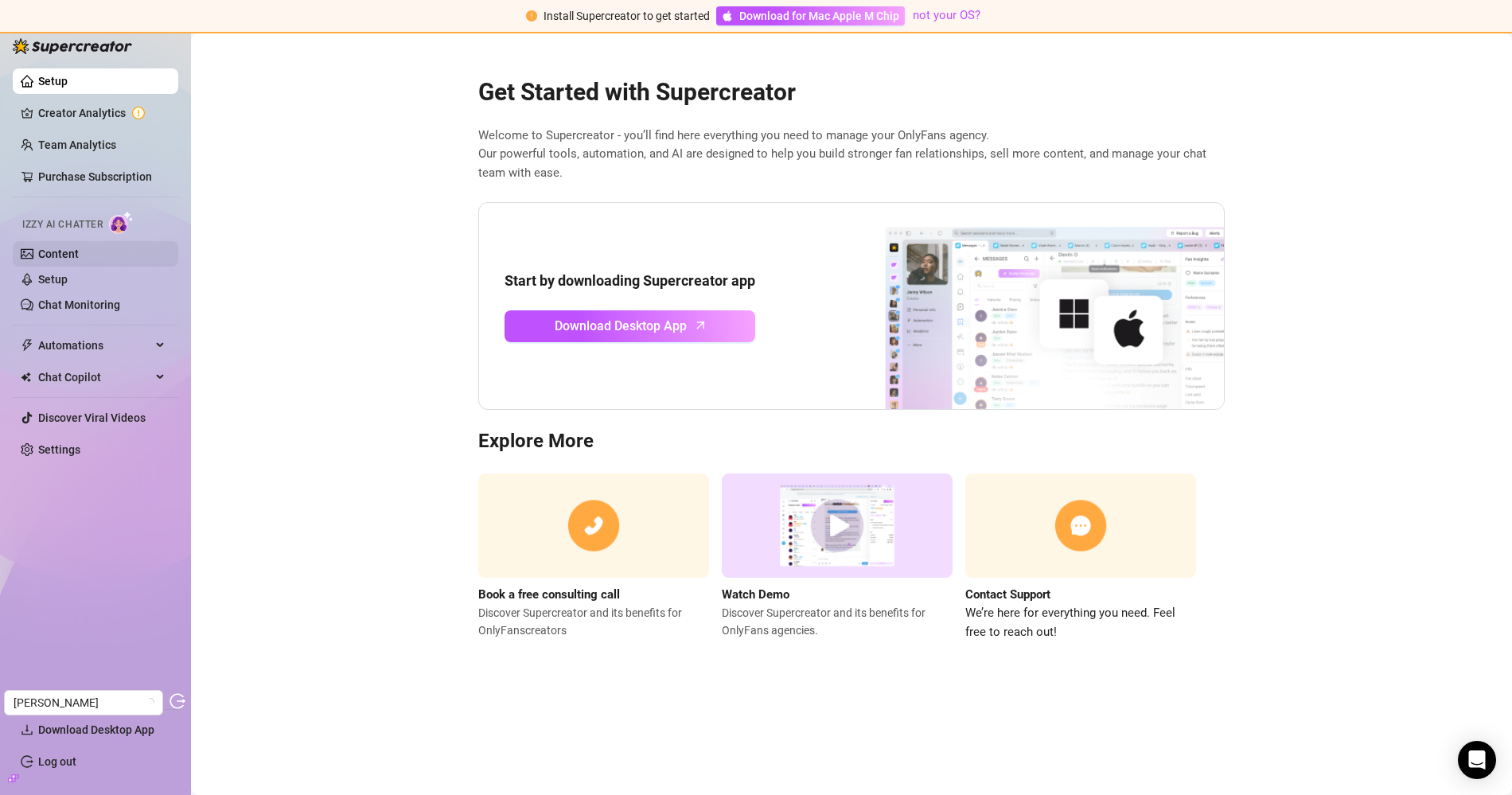
click at [78, 247] on link "Content" at bounding box center [58, 253] width 40 height 13
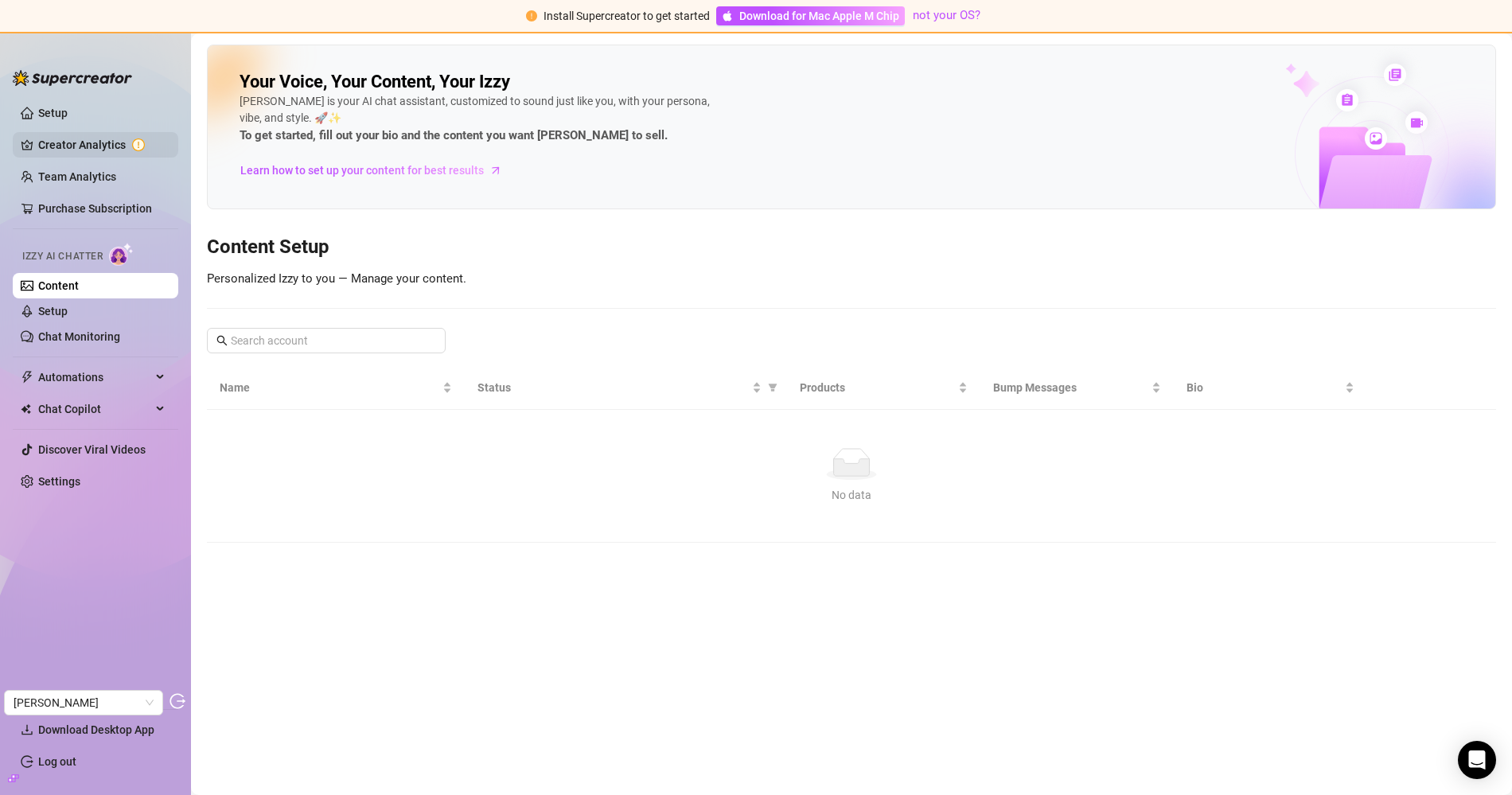
click at [89, 132] on link "Creator Analytics" at bounding box center [101, 145] width 127 height 25
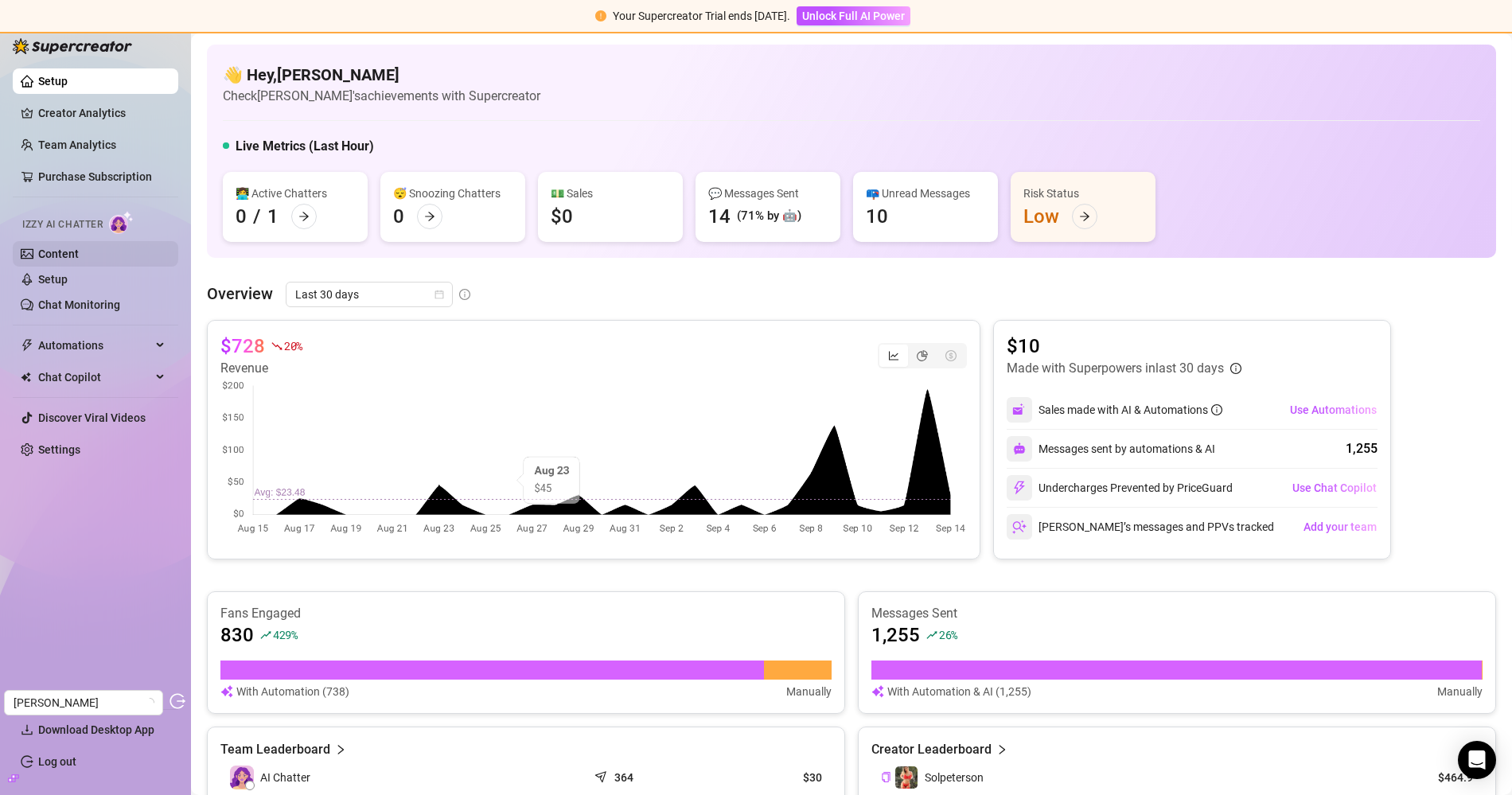
click at [78, 253] on link "Content" at bounding box center [58, 253] width 40 height 13
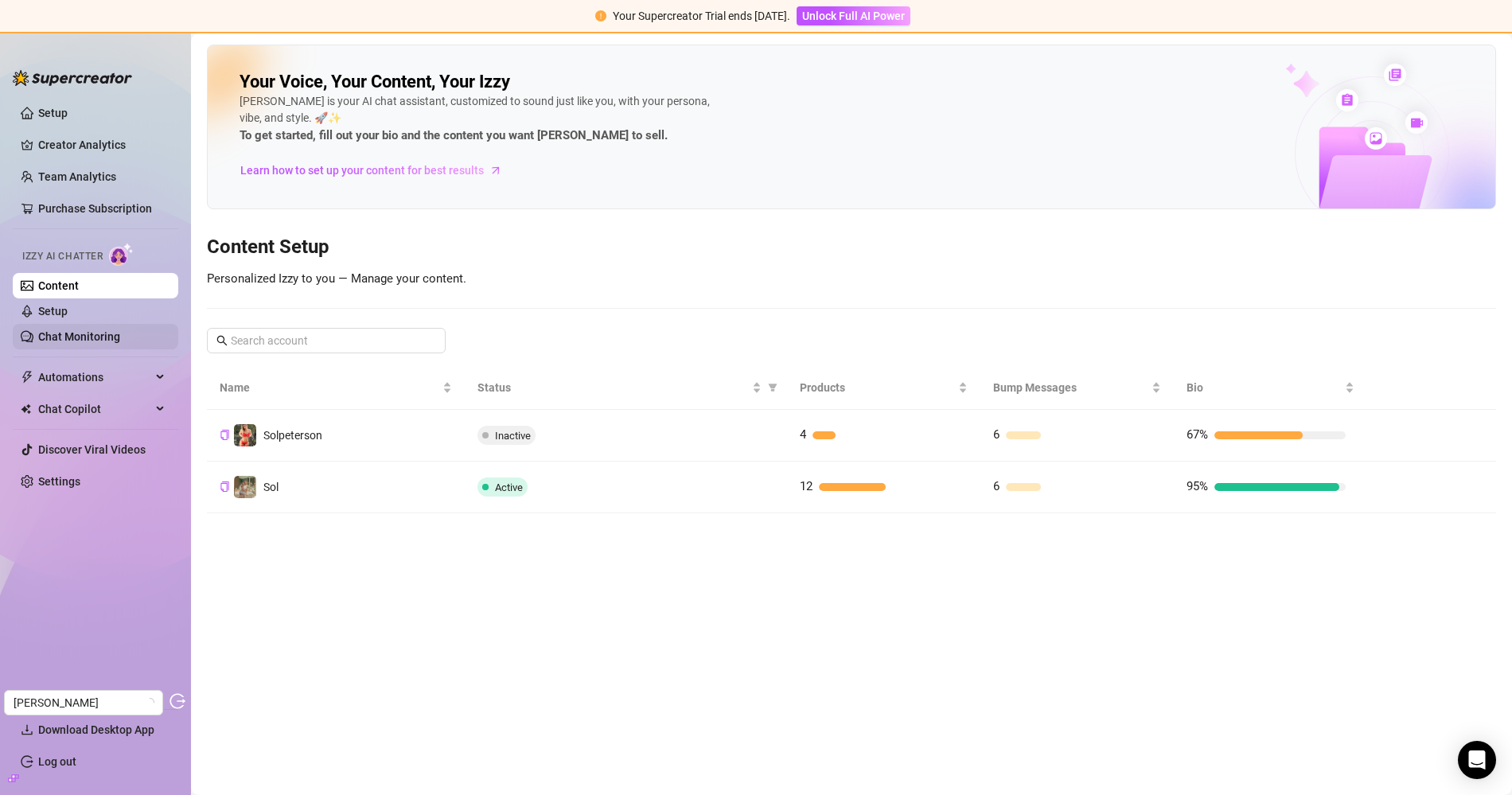
click at [120, 330] on link "Chat Monitoring" at bounding box center [78, 336] width 82 height 13
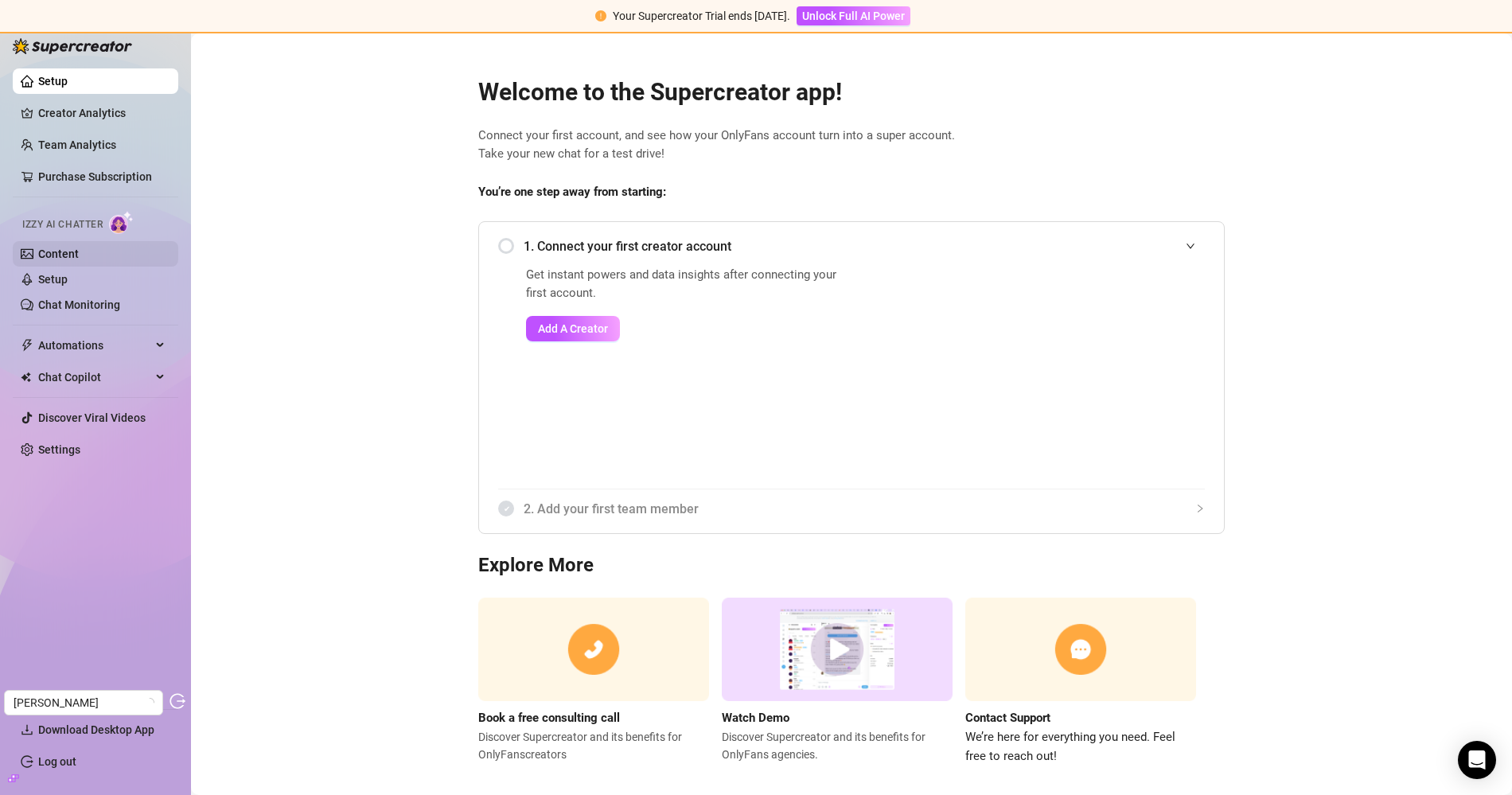
click at [78, 257] on link "Content" at bounding box center [58, 253] width 40 height 13
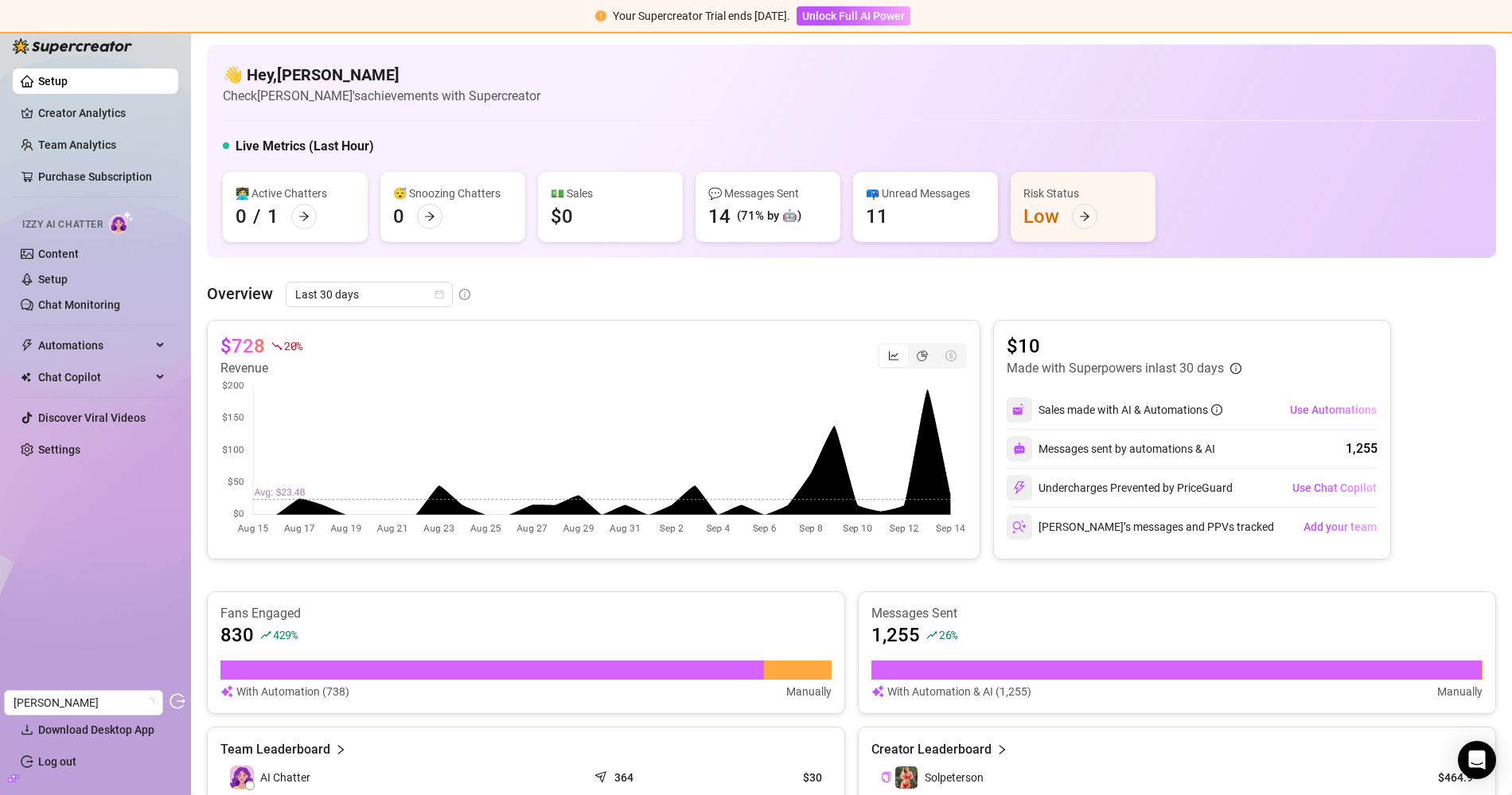
click at [96, 236] on div "Izzy AI Chatter" at bounding box center [94, 222] width 169 height 35
click at [78, 251] on link "Content" at bounding box center [58, 253] width 40 height 13
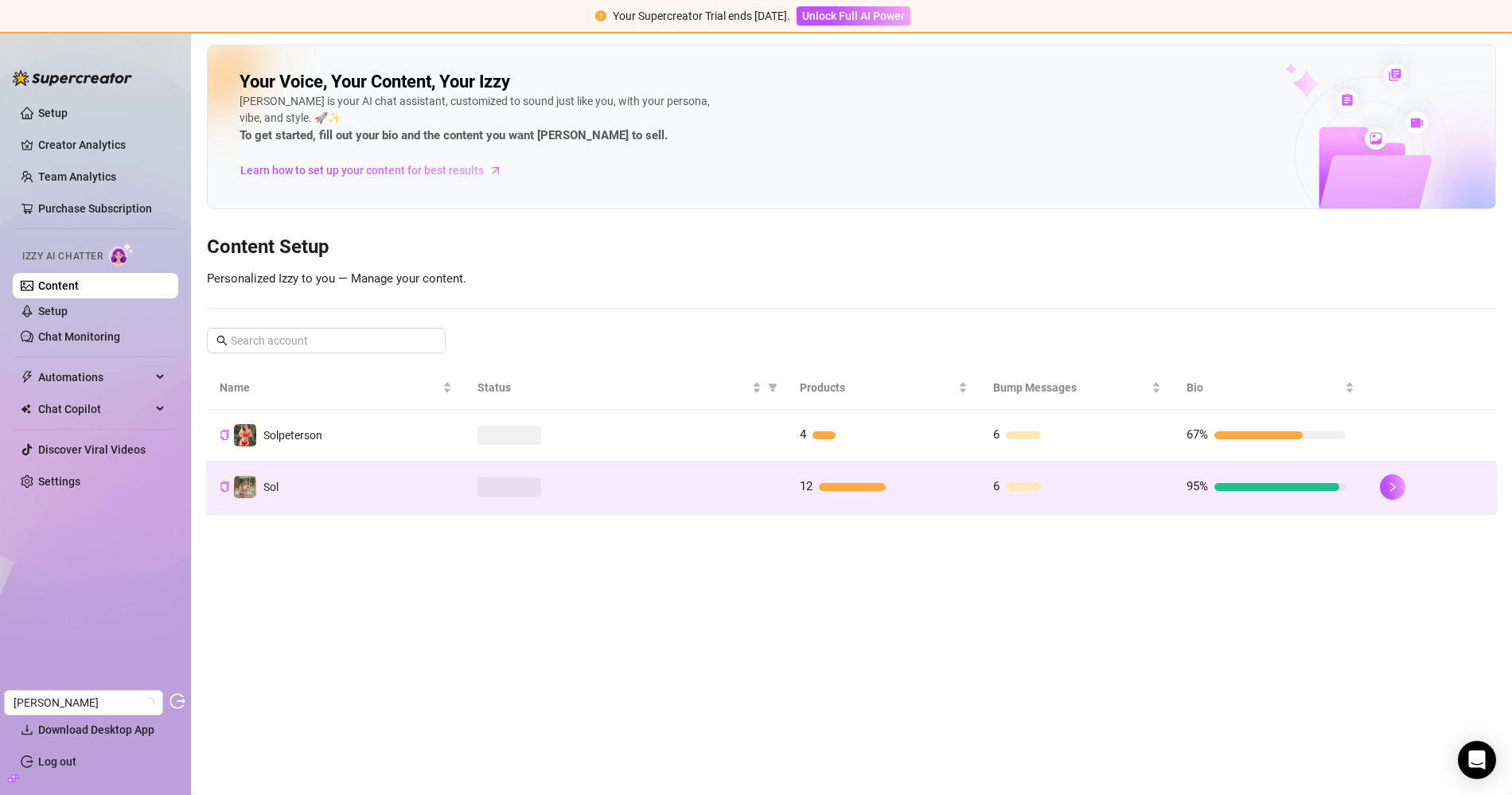
click at [641, 478] on div at bounding box center [626, 487] width 297 height 19
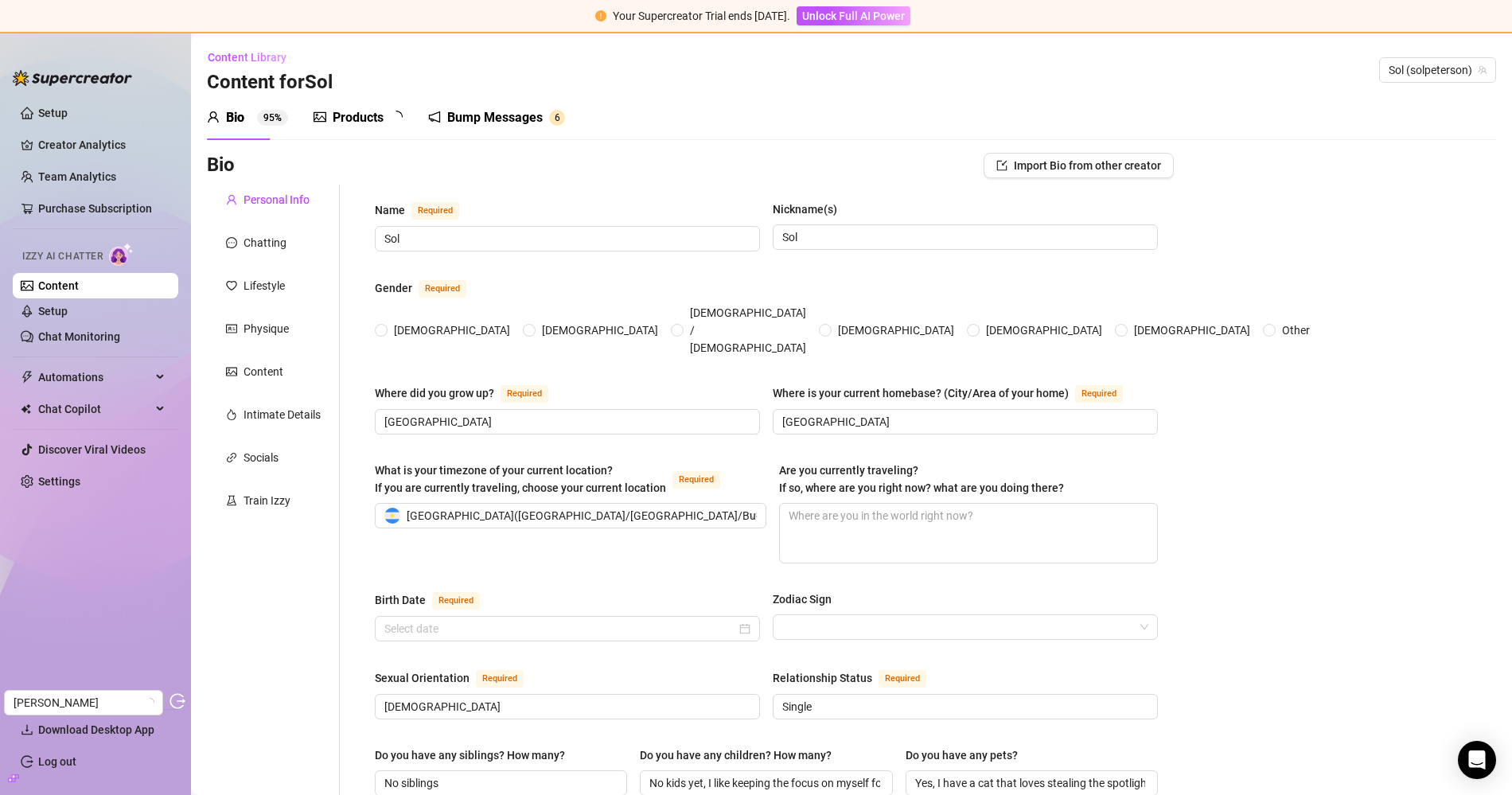
radio input "true"
type input "May 19th, 2000"
click at [369, 113] on div "Products" at bounding box center [358, 117] width 51 height 19
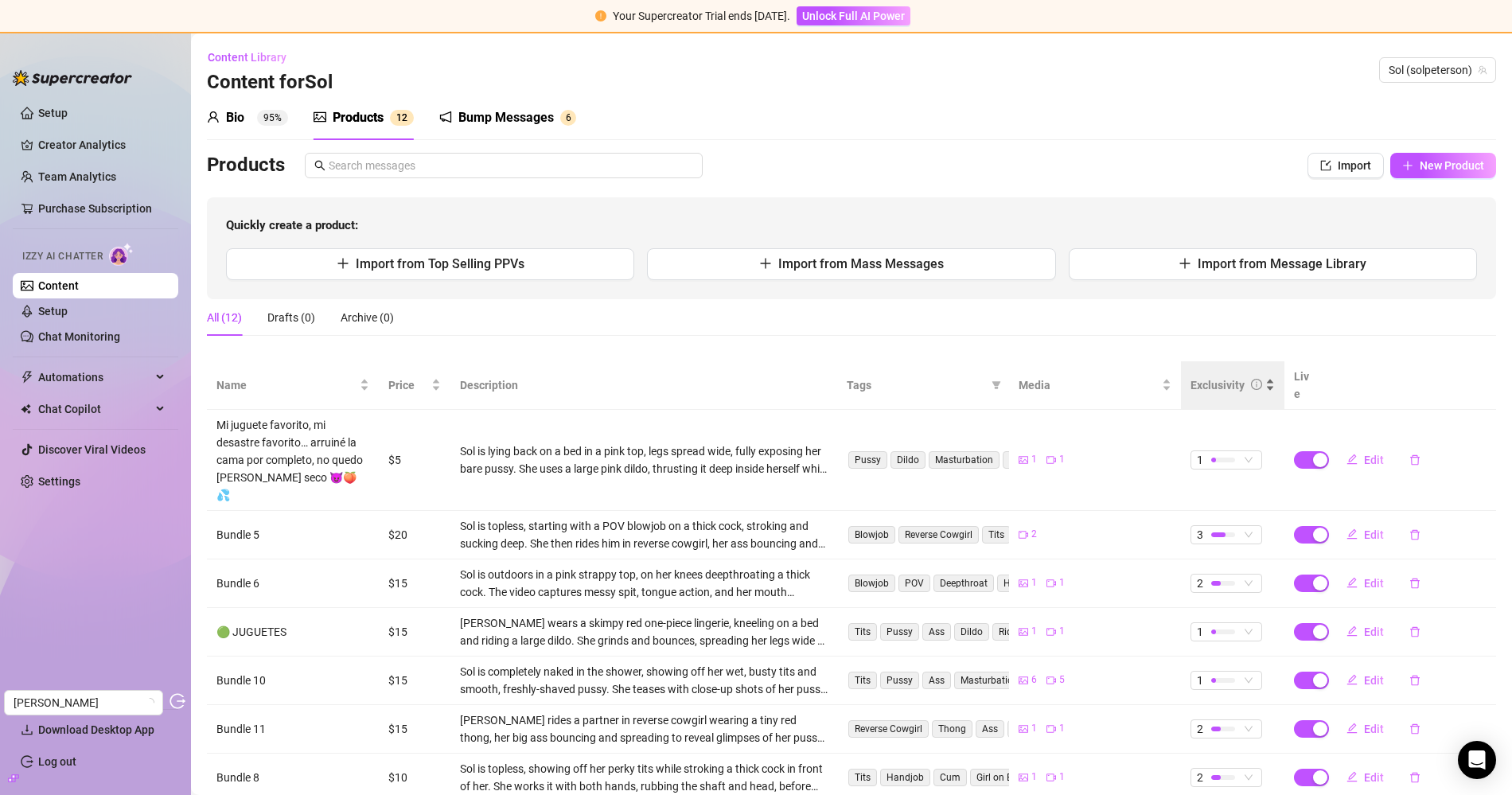
click at [1222, 376] on div "Exclusivity" at bounding box center [1218, 385] width 54 height 18
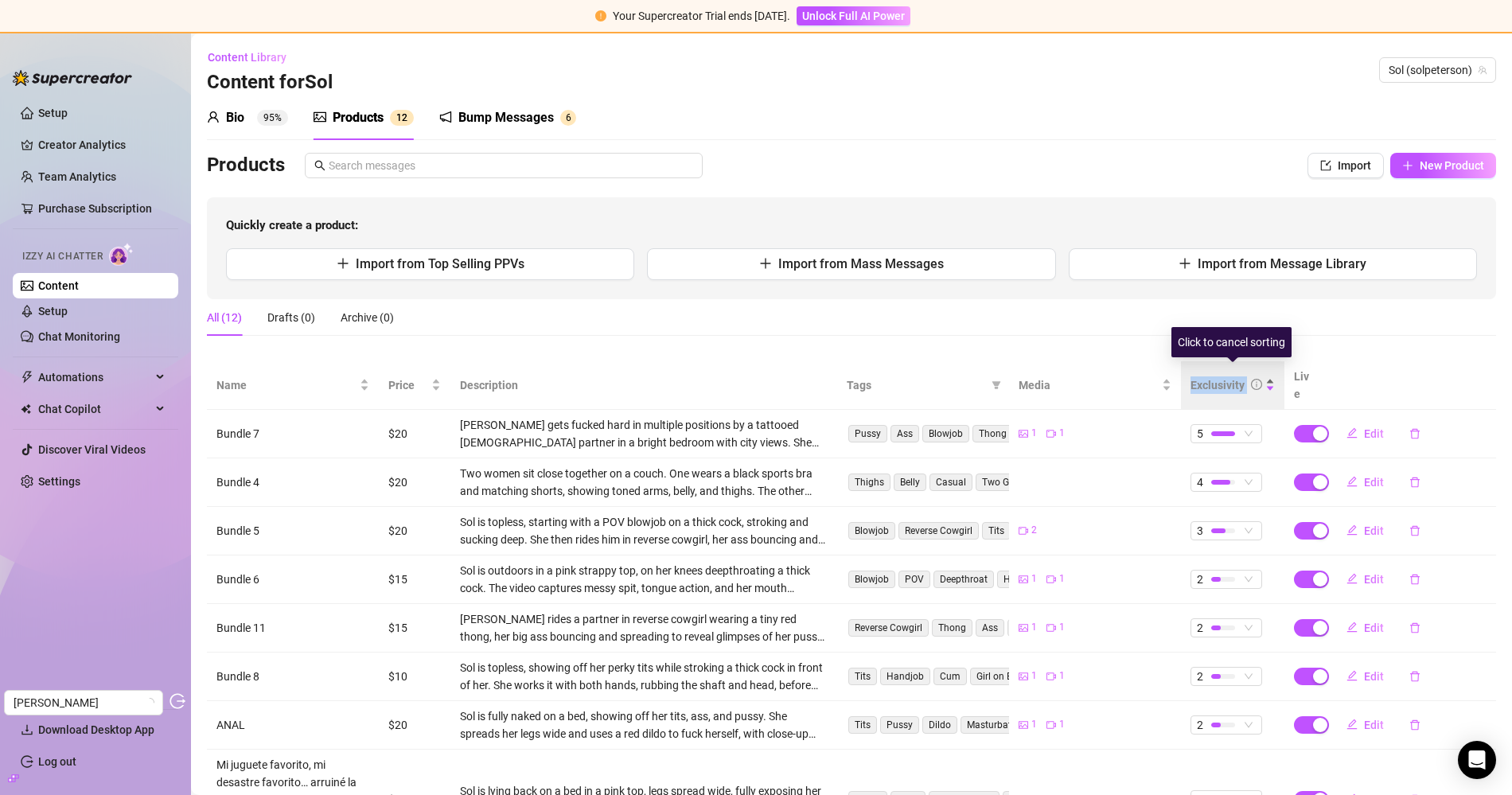
click at [1222, 376] on div "Exclusivity" at bounding box center [1218, 385] width 54 height 18
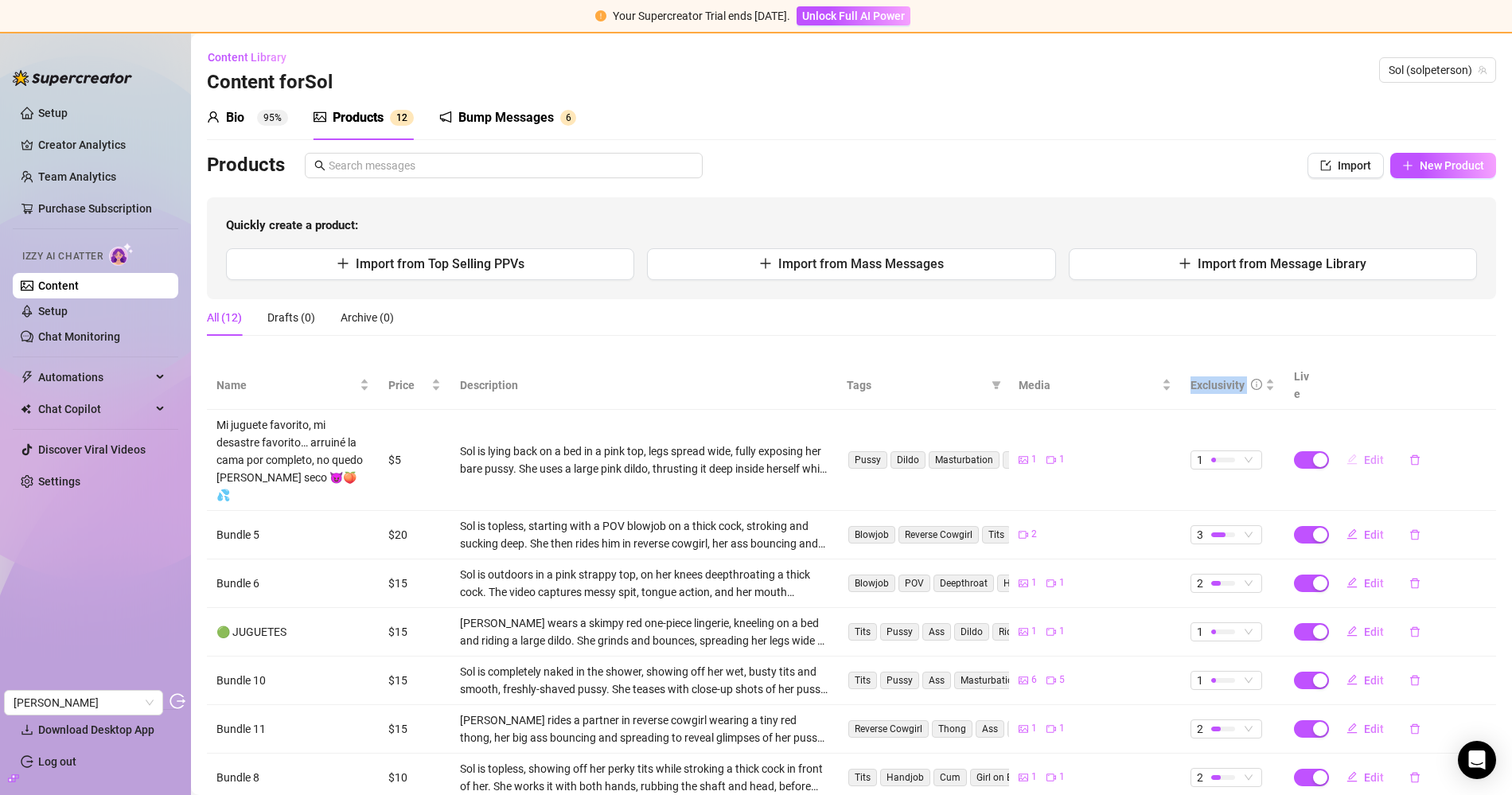
click at [1354, 447] on button "Edit" at bounding box center [1365, 460] width 63 height 25
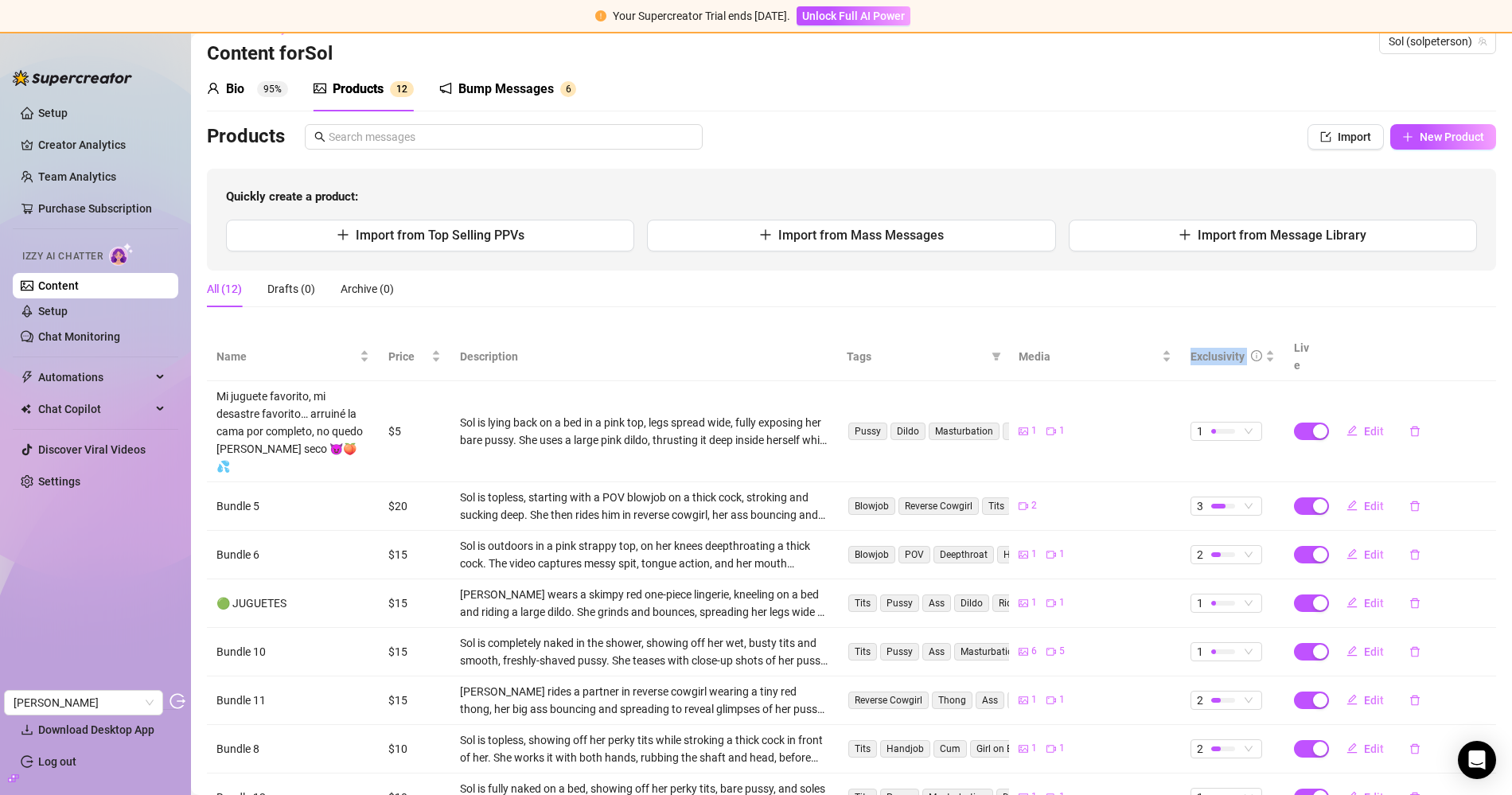
scroll to position [35, 0]
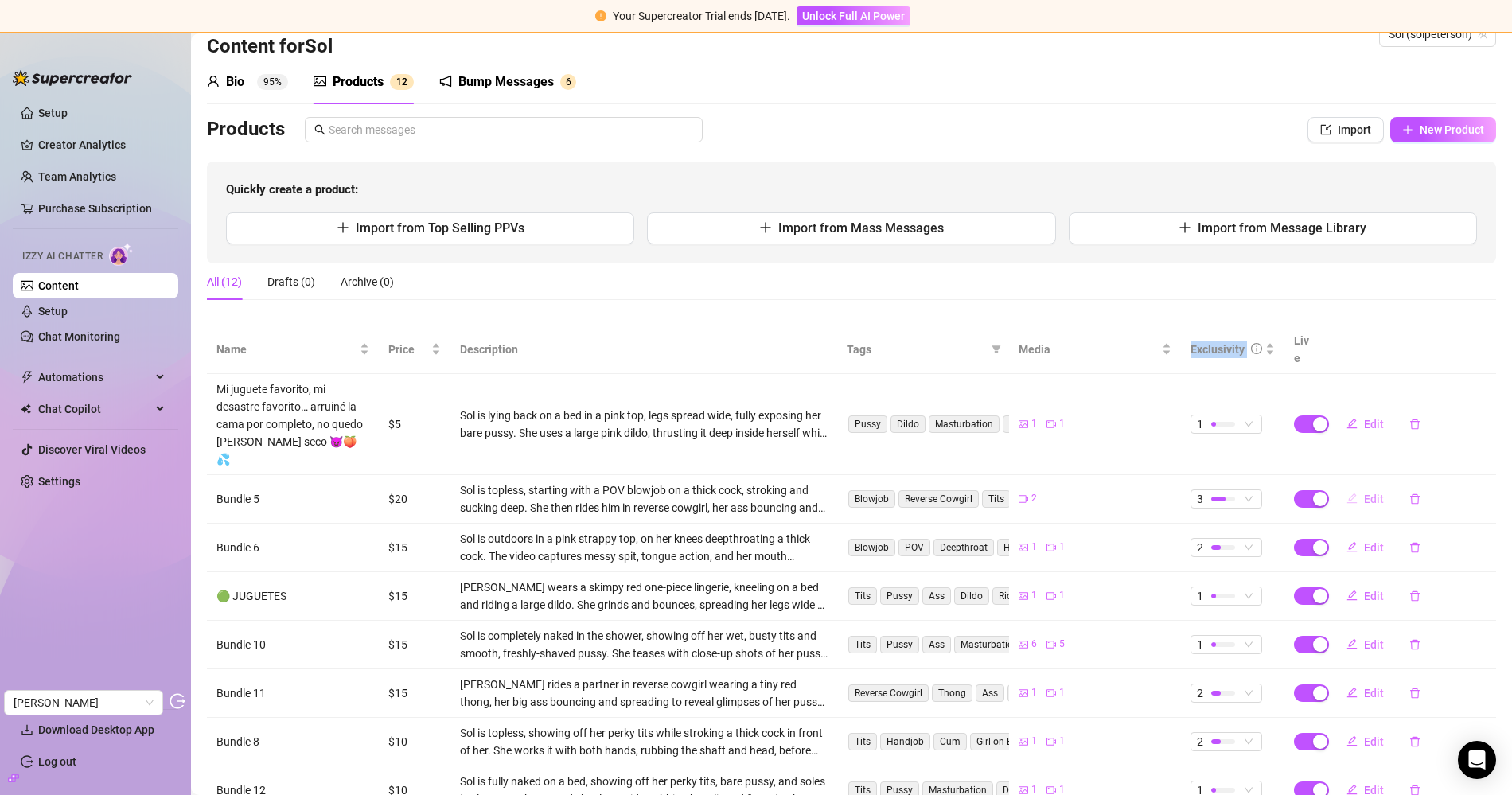
click at [1349, 493] on icon "edit" at bounding box center [1352, 498] width 11 height 11
type textarea "SOY NINFOMANA 🥵 Creo que soy adicta al sexo... Empecé comiéndomela toda y no me…"
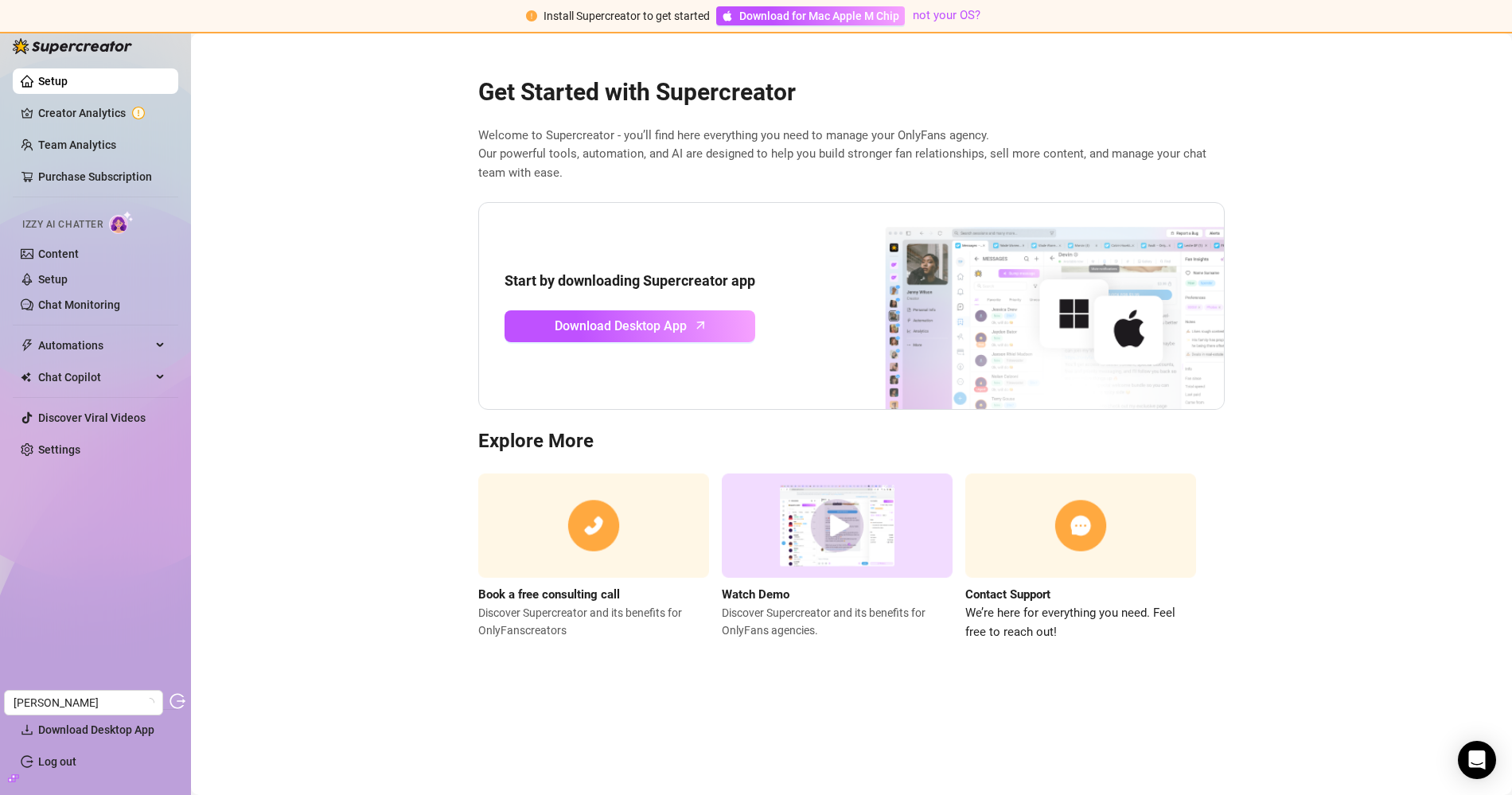
click at [74, 234] on div "Izzy AI Chatter" at bounding box center [94, 222] width 169 height 35
click at [68, 252] on link "Content" at bounding box center [58, 253] width 40 height 13
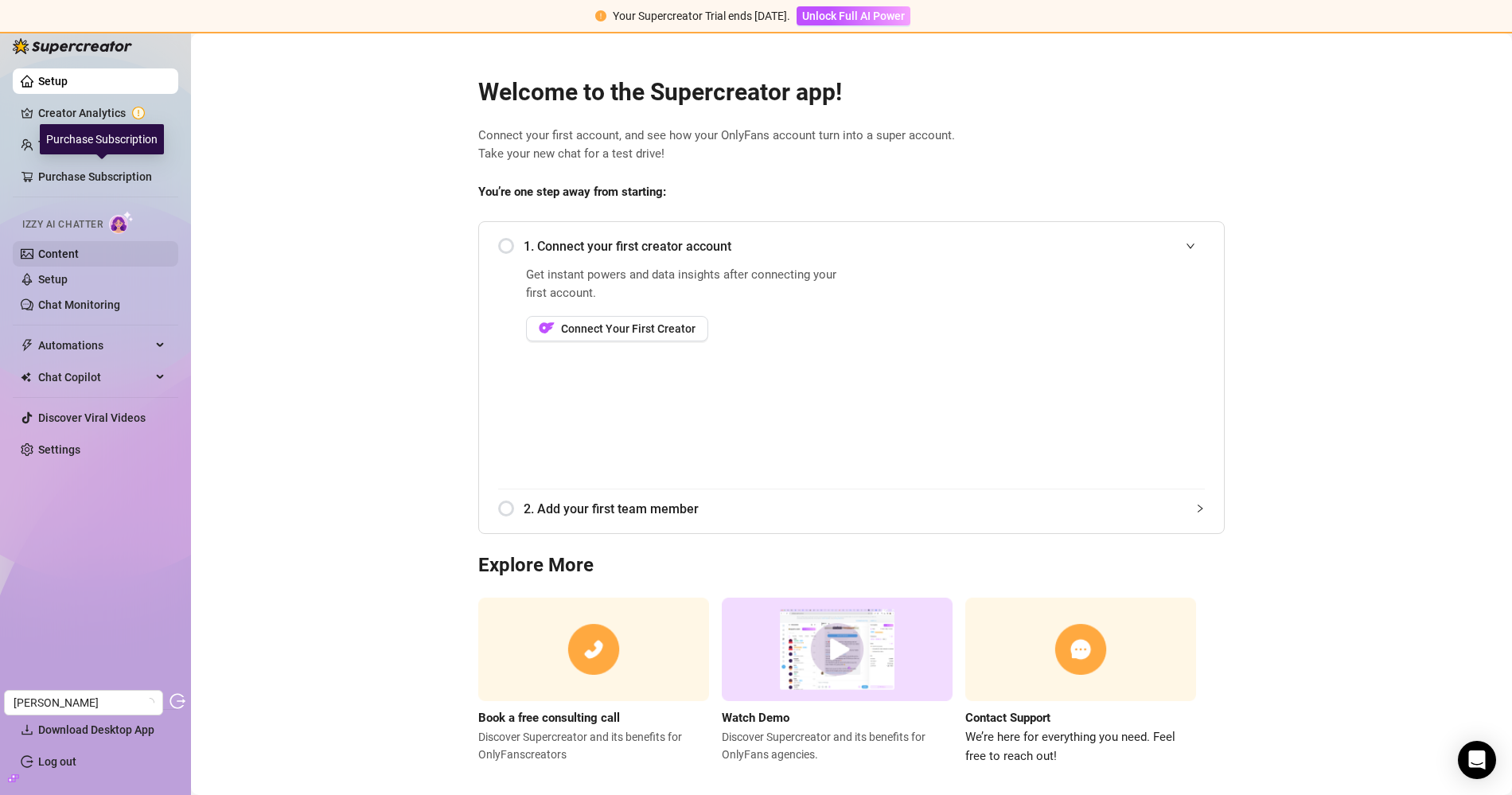
click at [61, 256] on link "Content" at bounding box center [58, 253] width 40 height 13
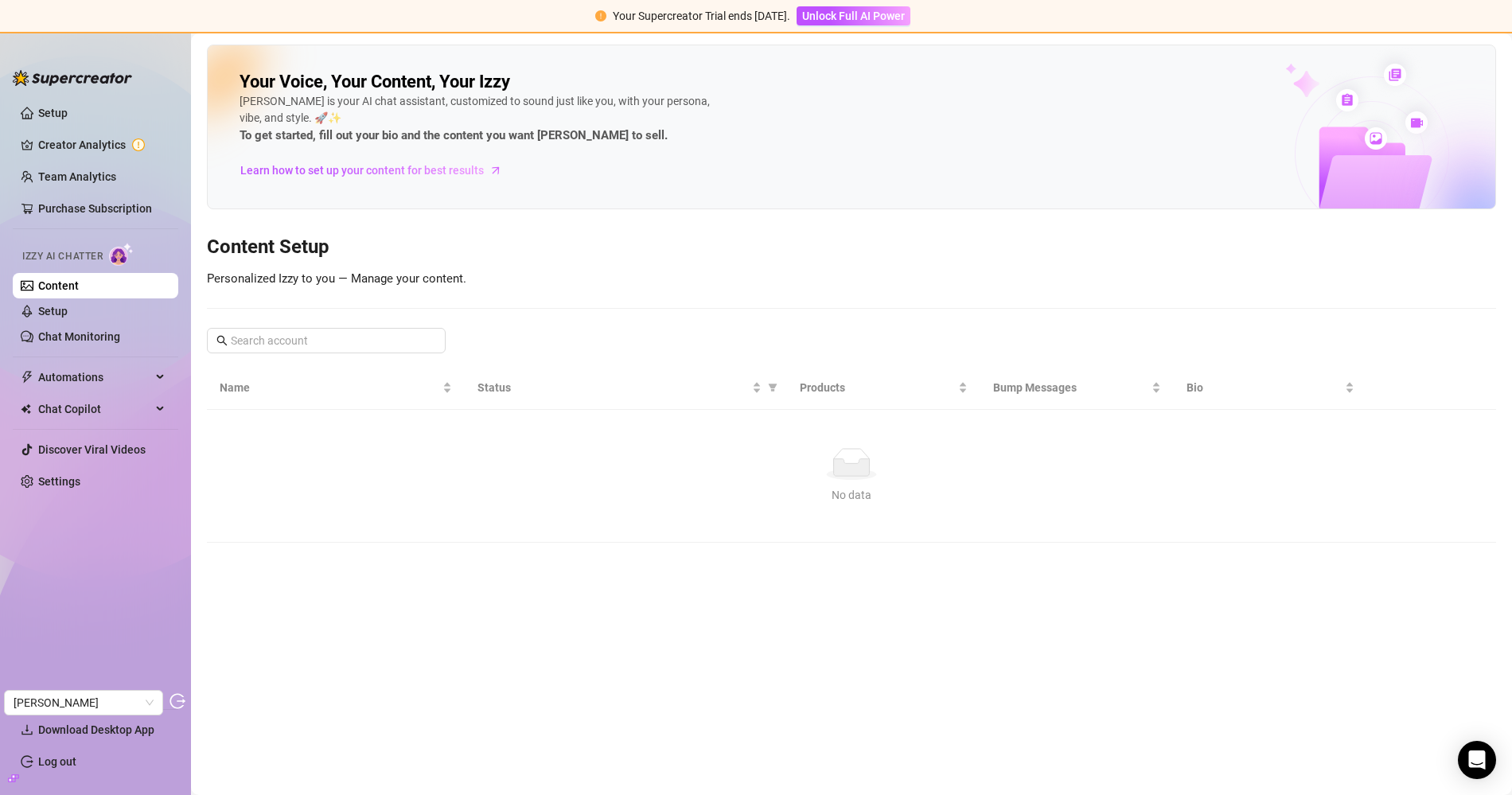
click at [112, 254] on img at bounding box center [121, 254] width 24 height 23
click at [124, 144] on link "Creator Analytics" at bounding box center [101, 145] width 127 height 25
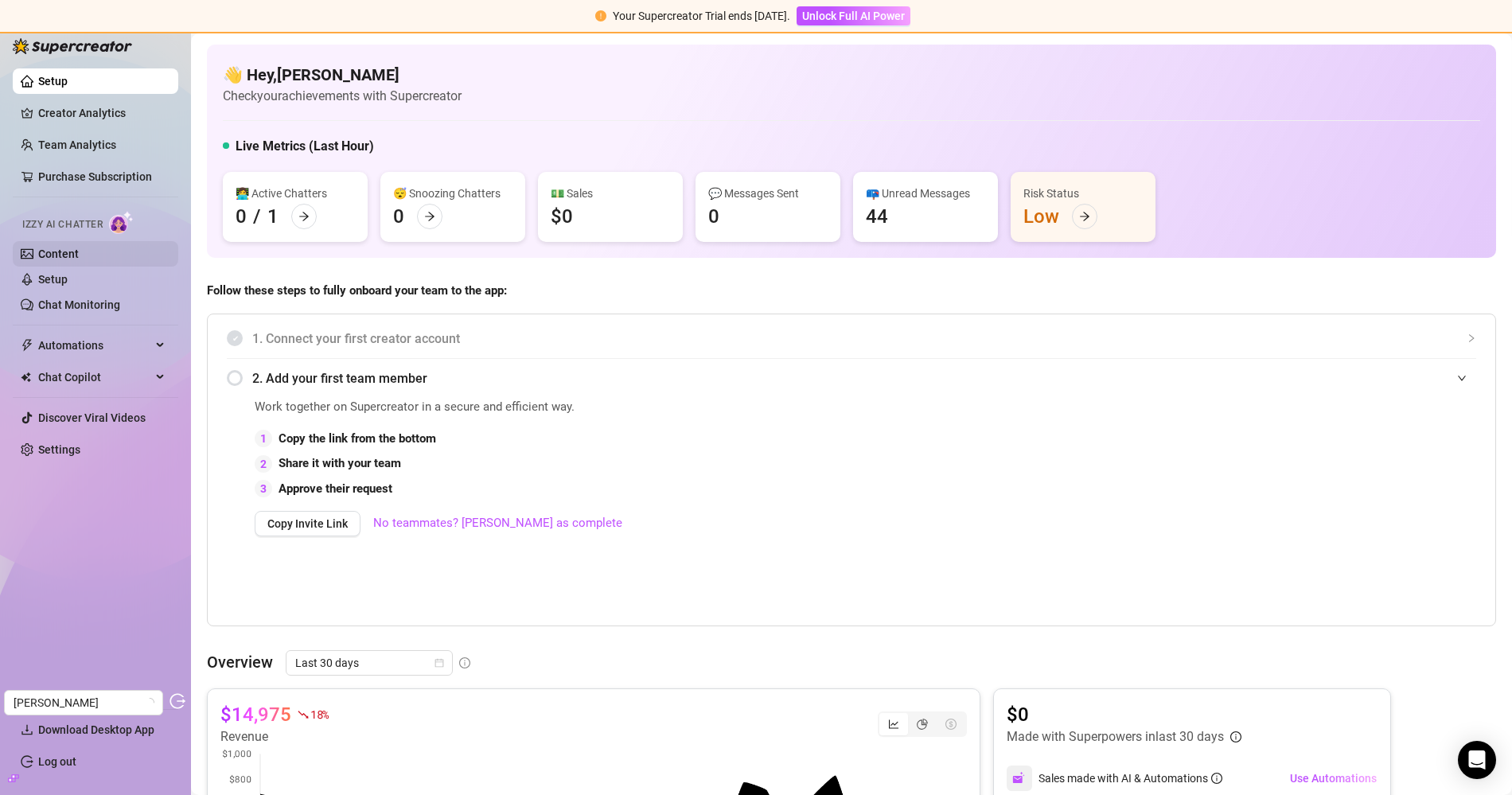
click at [78, 249] on link "Content" at bounding box center [58, 253] width 40 height 13
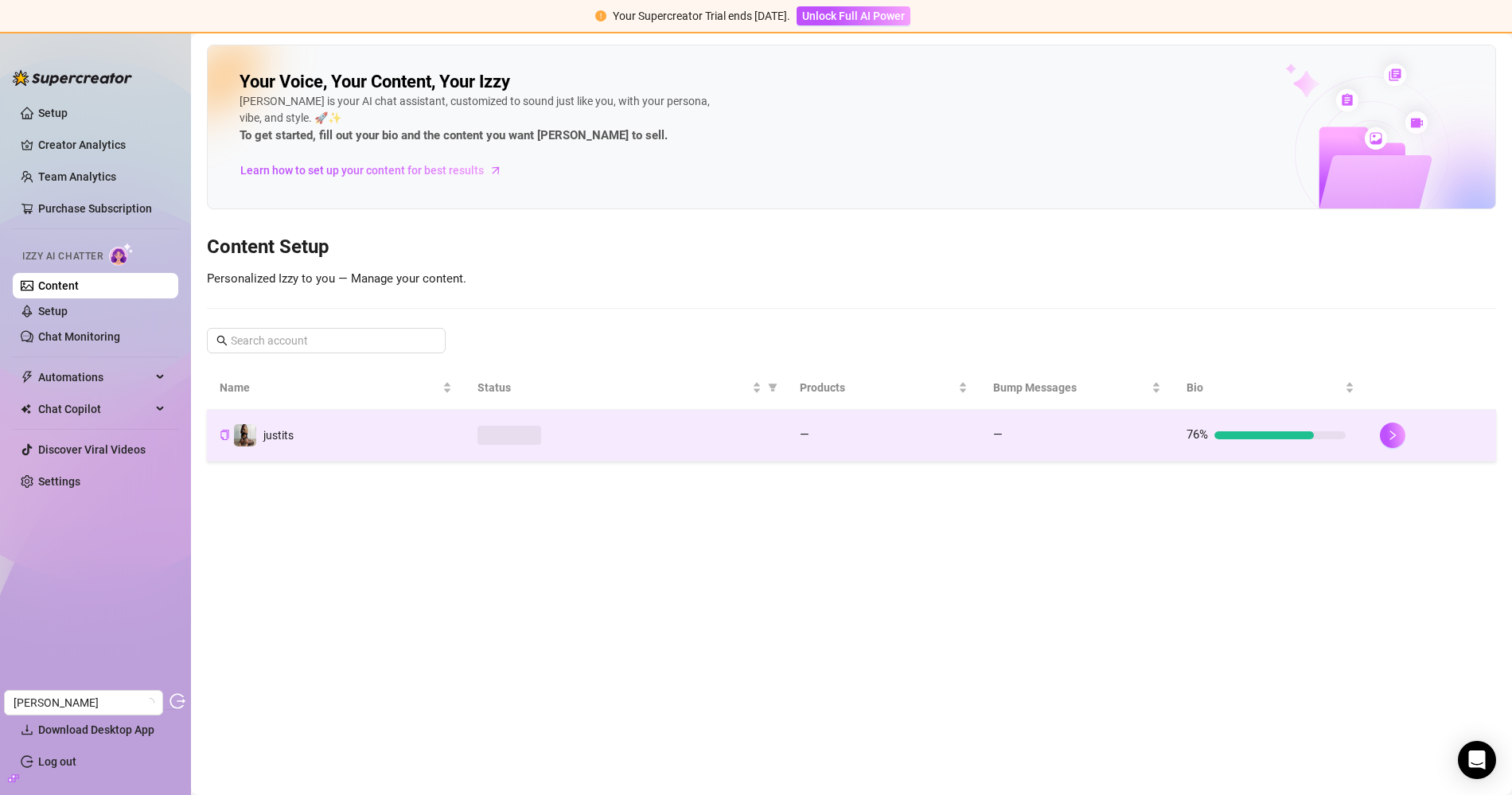
click at [520, 440] on span at bounding box center [509, 435] width 63 height 19
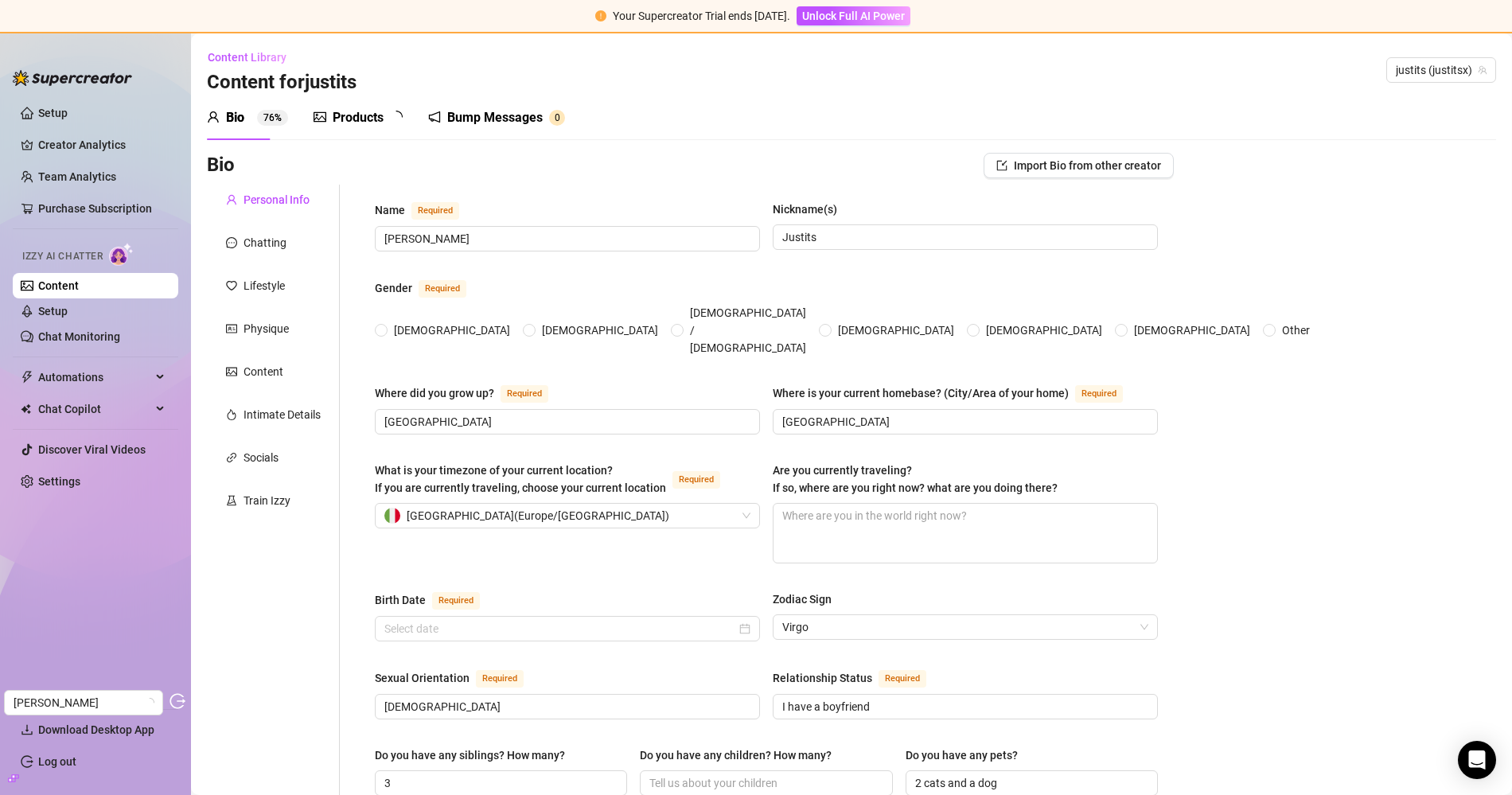
click at [326, 116] on icon "picture" at bounding box center [320, 117] width 13 height 10
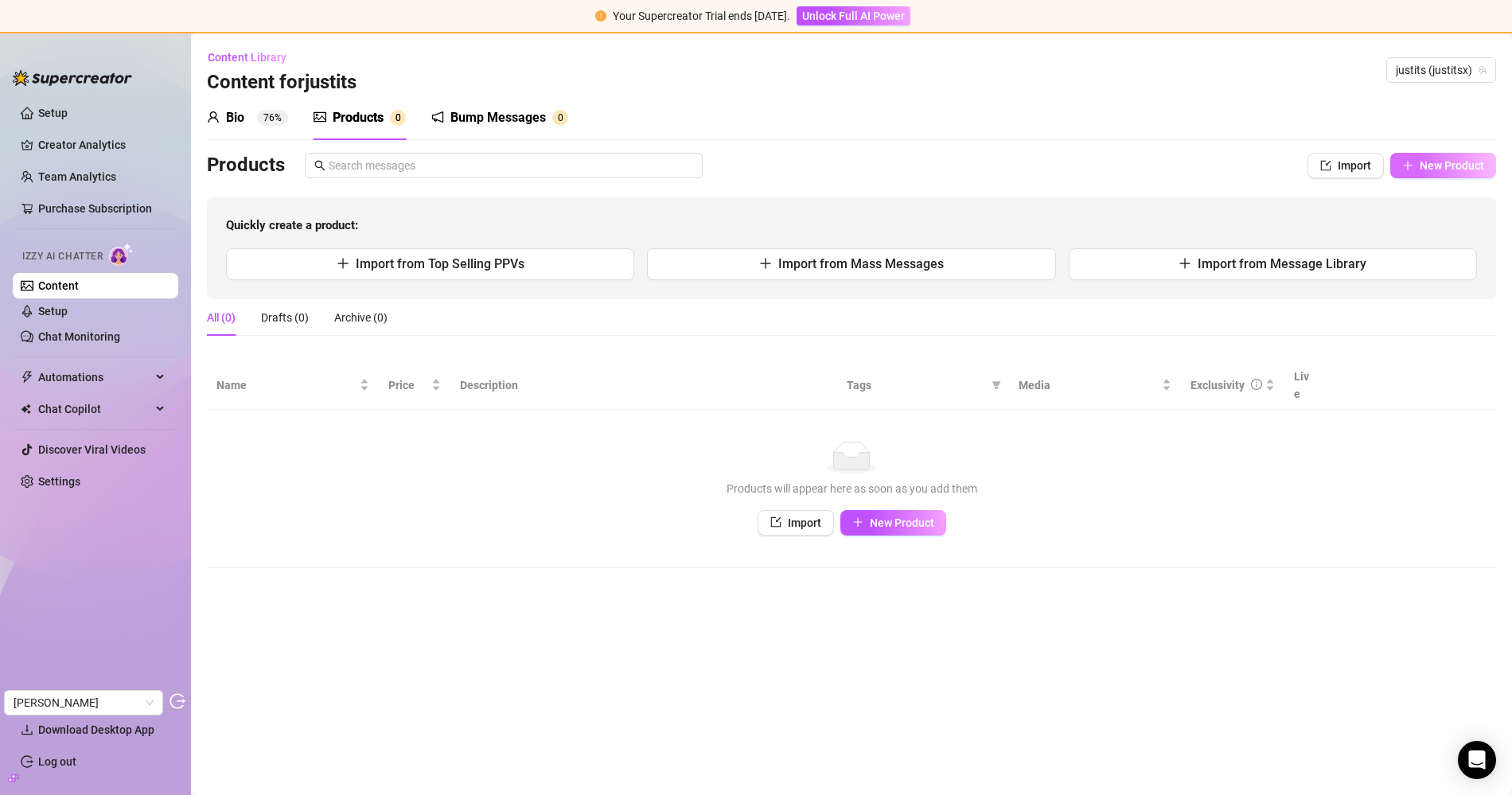
click at [1430, 171] on span "New Product" at bounding box center [1452, 165] width 64 height 13
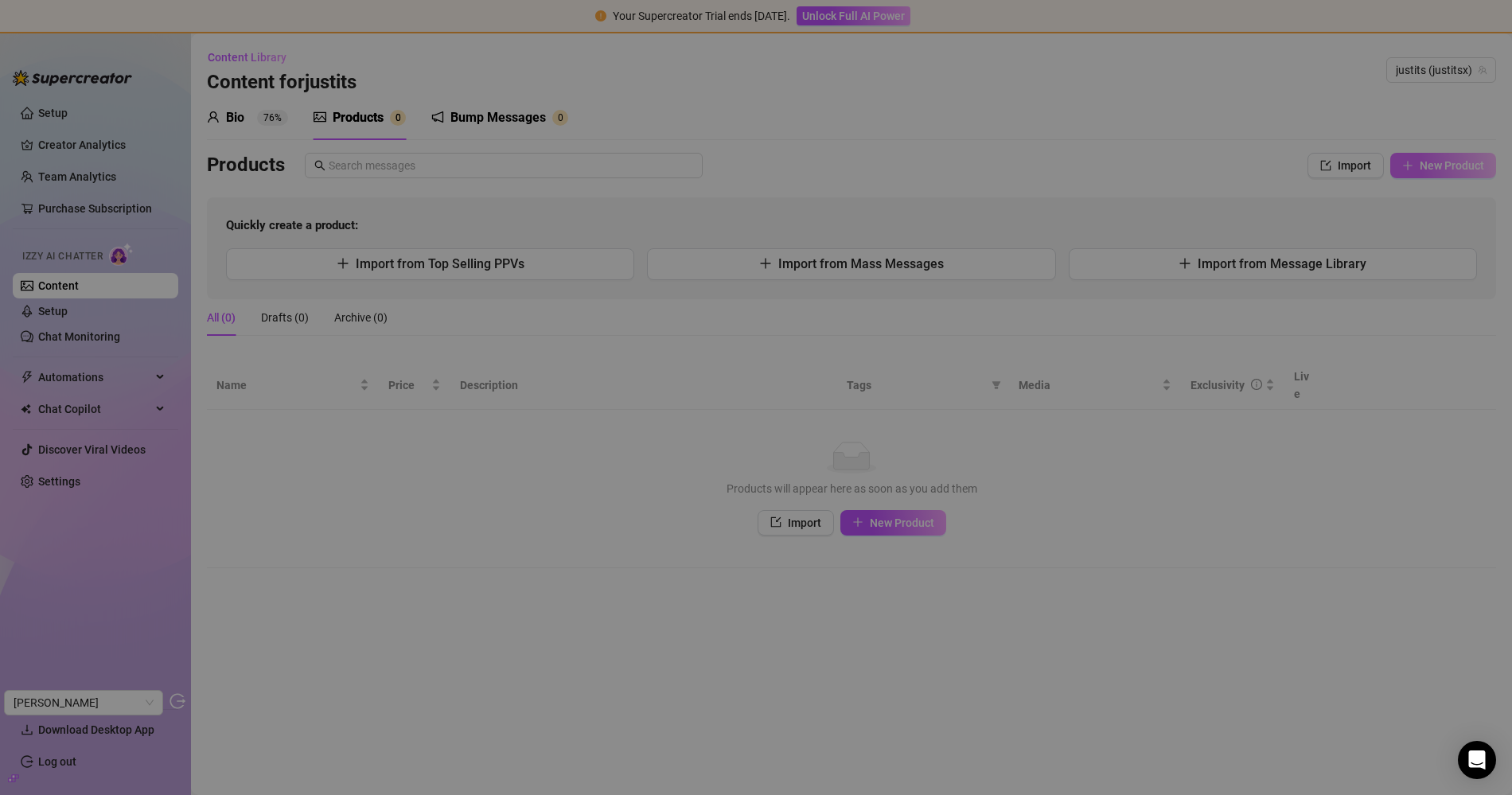
type textarea "Type your message here..."
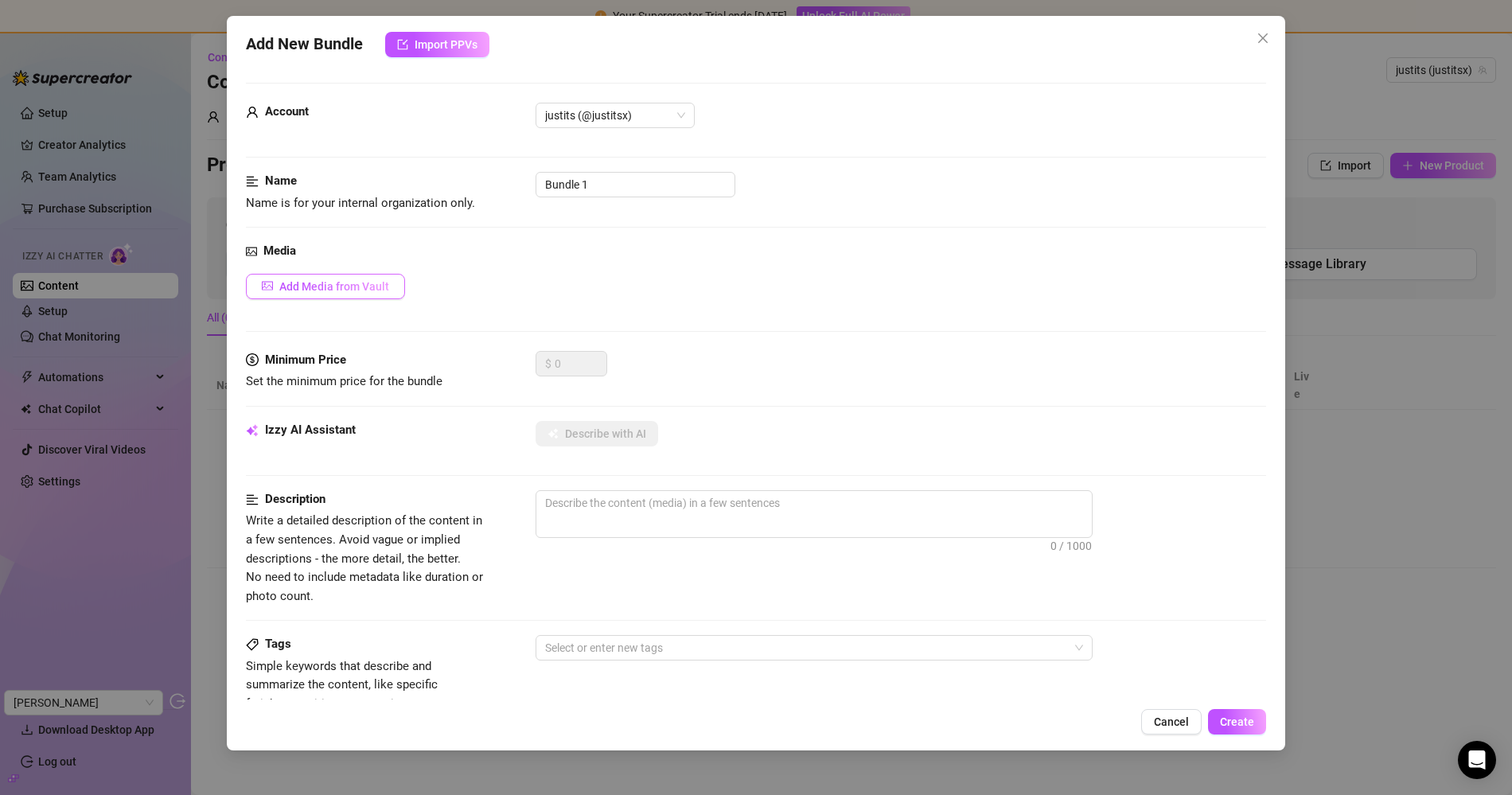
click at [361, 290] on span "Add Media from Vault" at bounding box center [334, 286] width 110 height 13
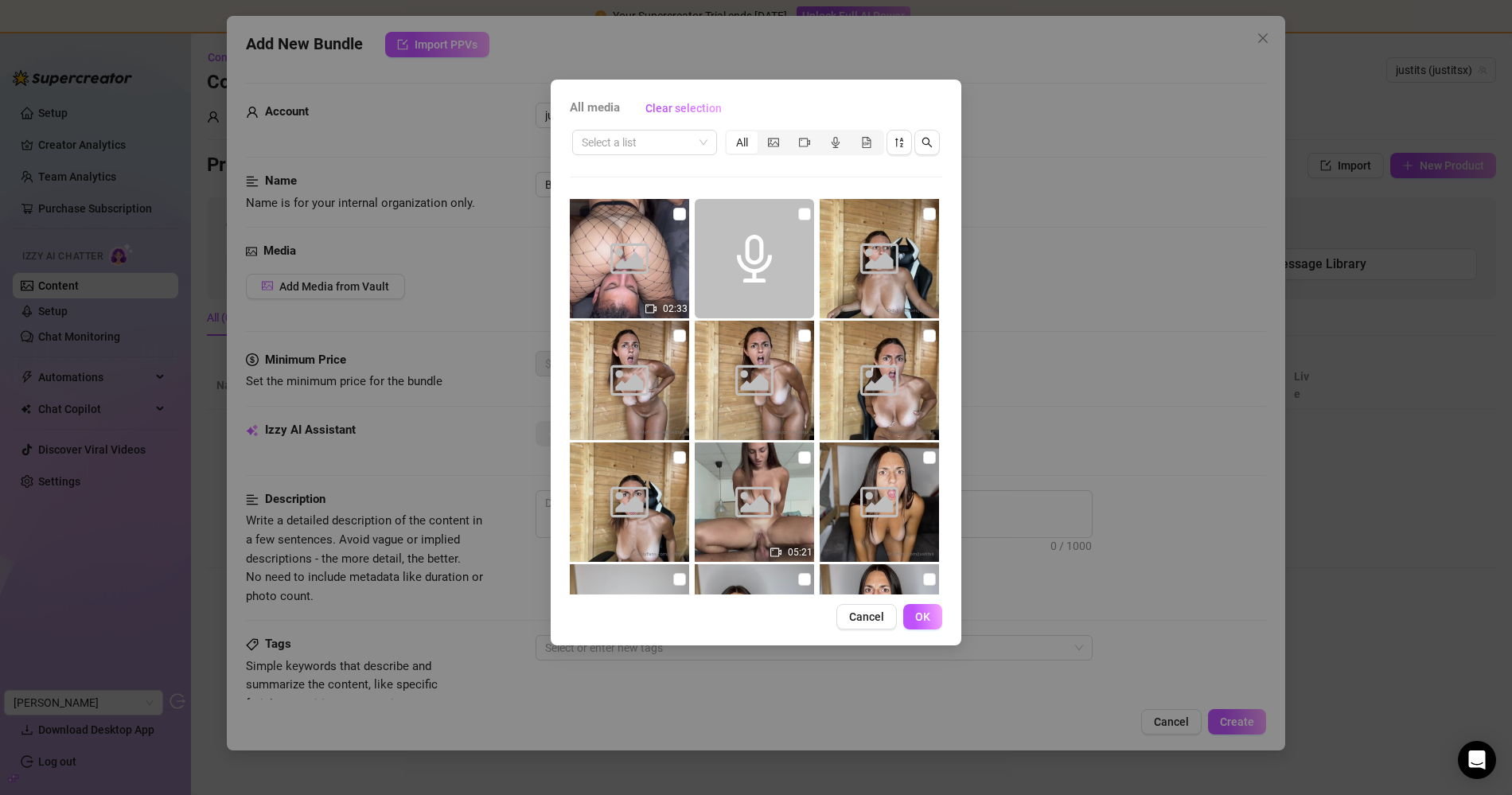
scroll to position [4497, 0]
